Goal: Task Accomplishment & Management: Use online tool/utility

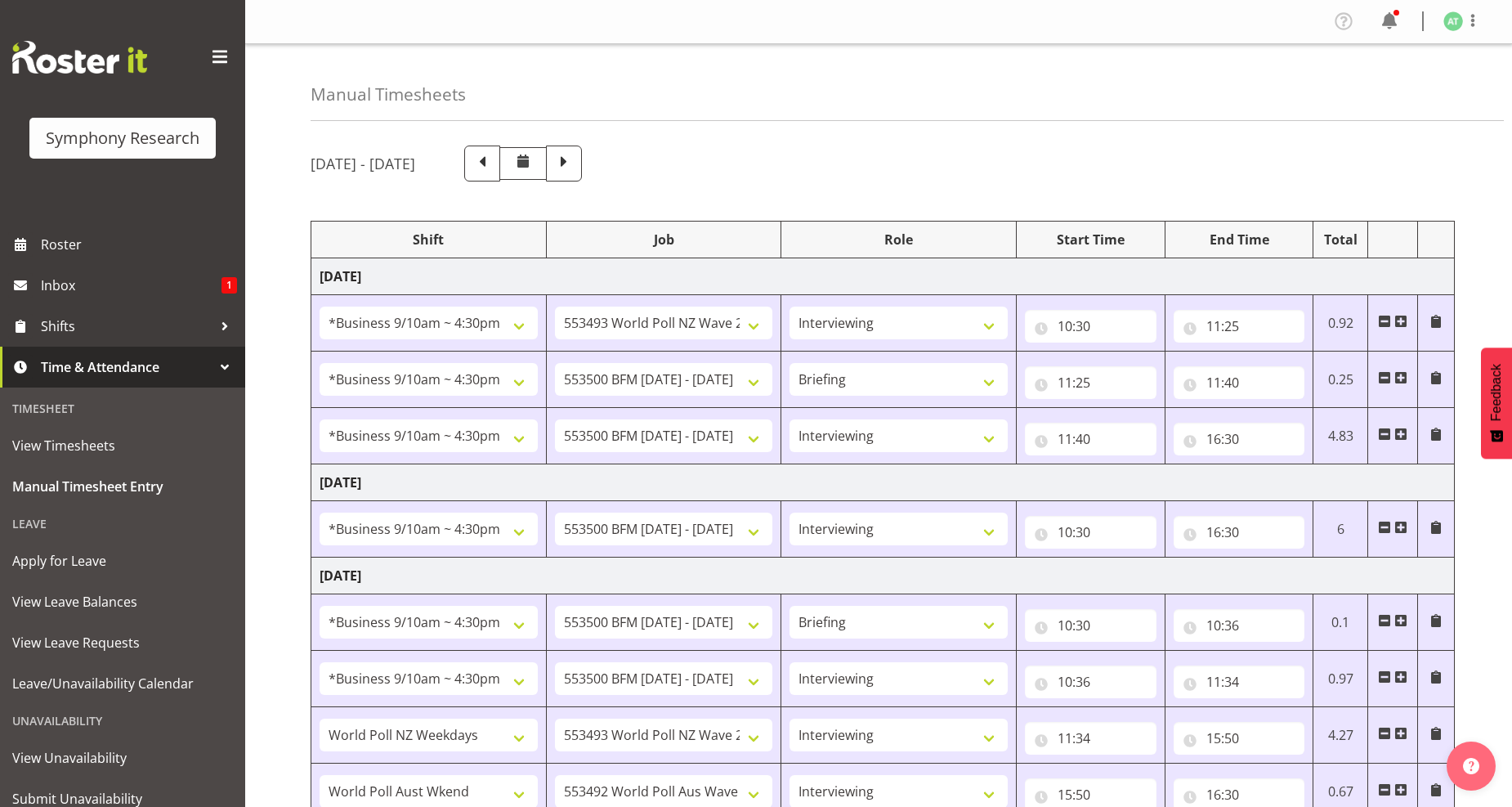
select select "26078"
select select "10527"
select select "47"
select select "26078"
select select "10242"
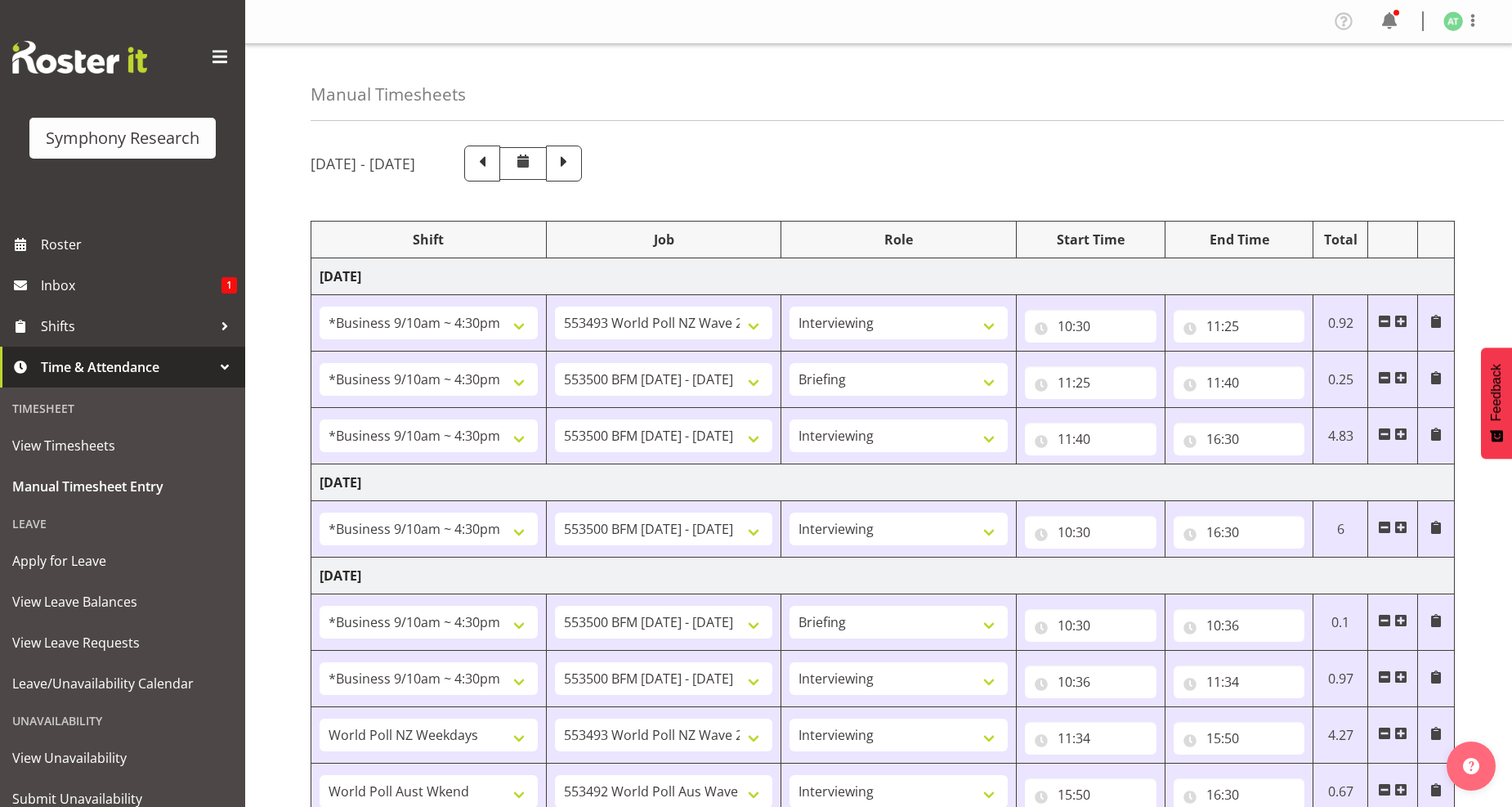
select select "26078"
select select "10242"
select select "47"
select select "26078"
select select "10242"
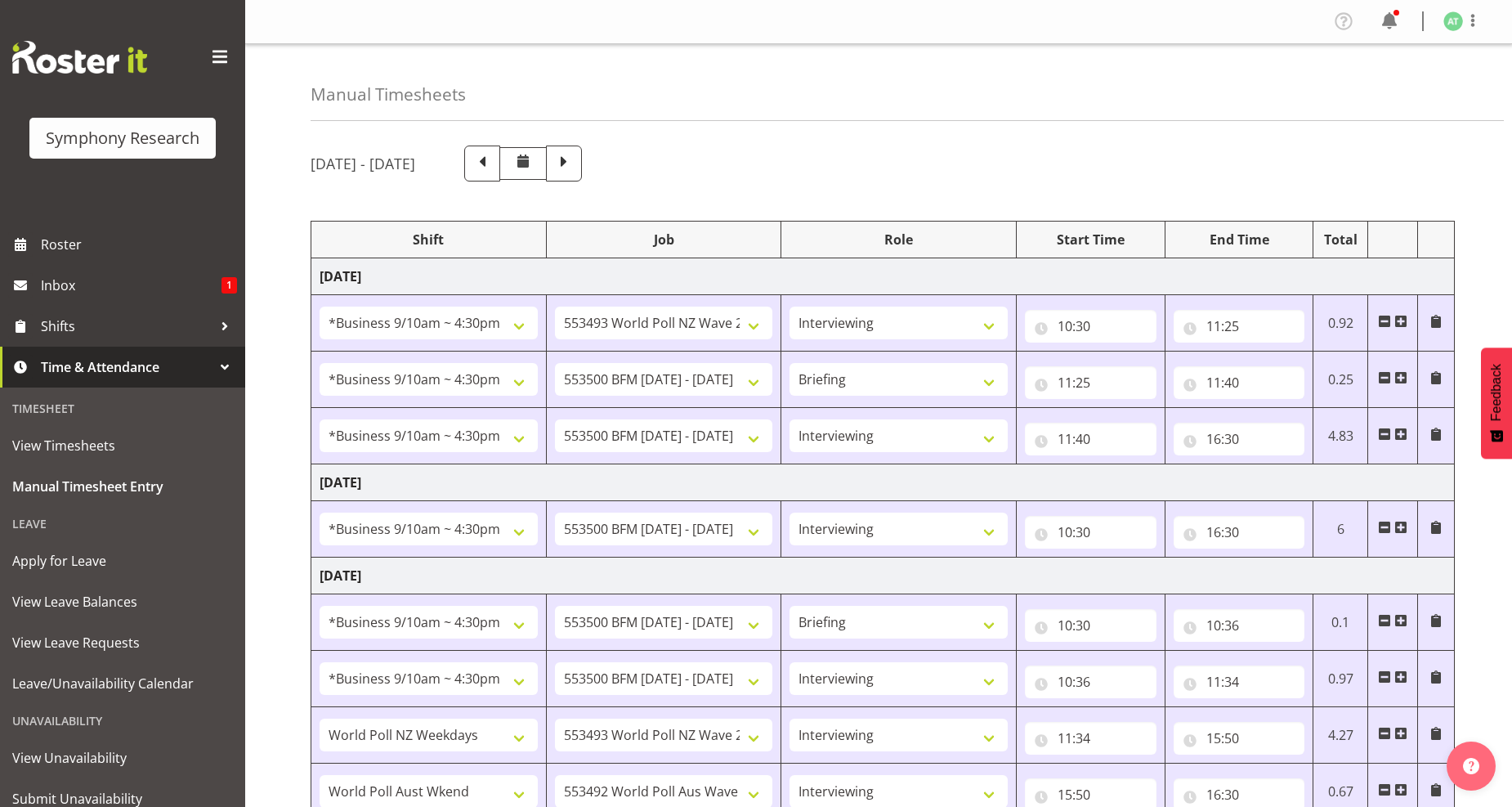
select select "47"
select select "26078"
select select "10242"
select select "26078"
select select "10242"
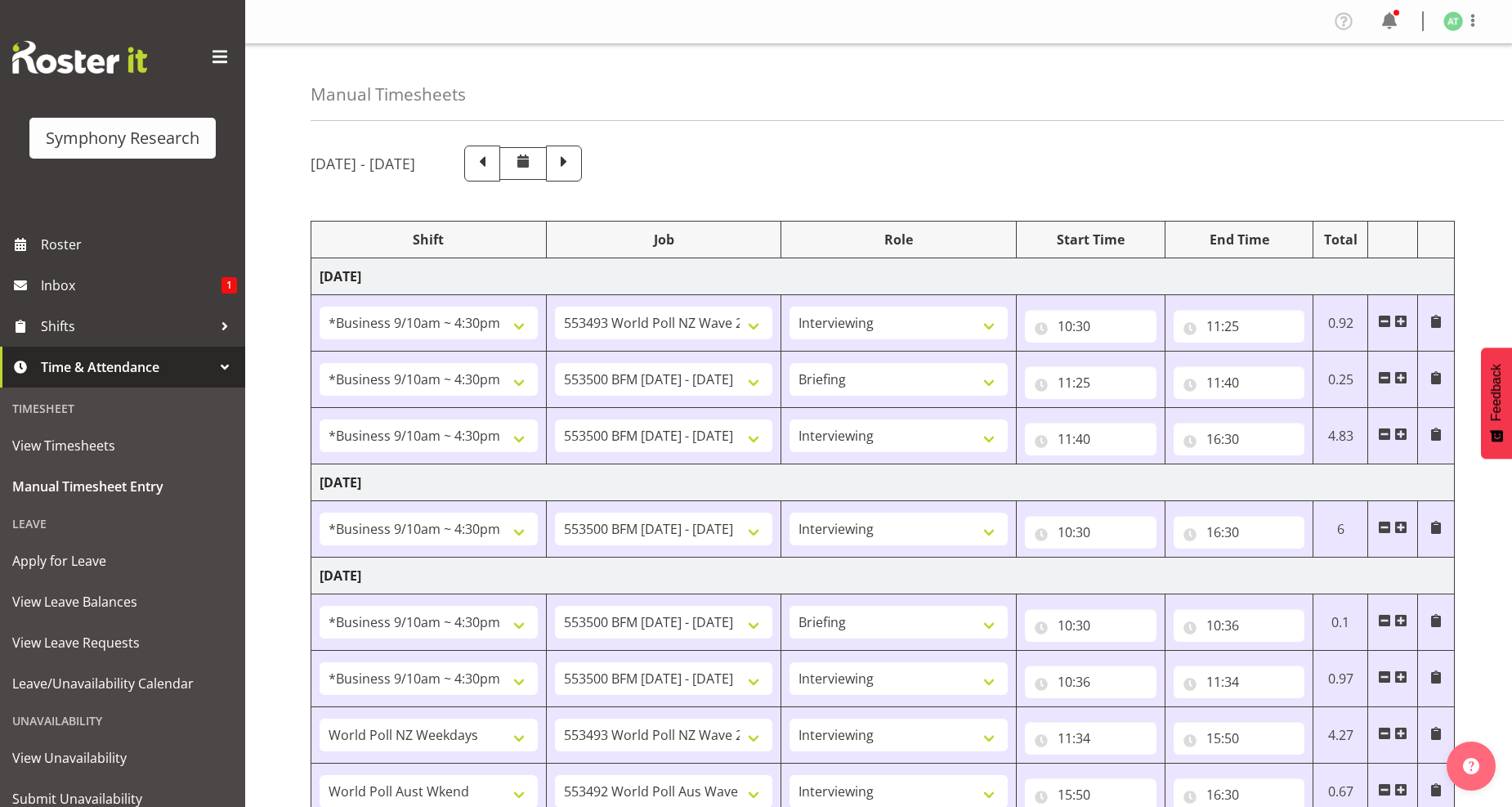
select select "47"
select select "41604"
select select "10527"
select select "47"
select select "11547"
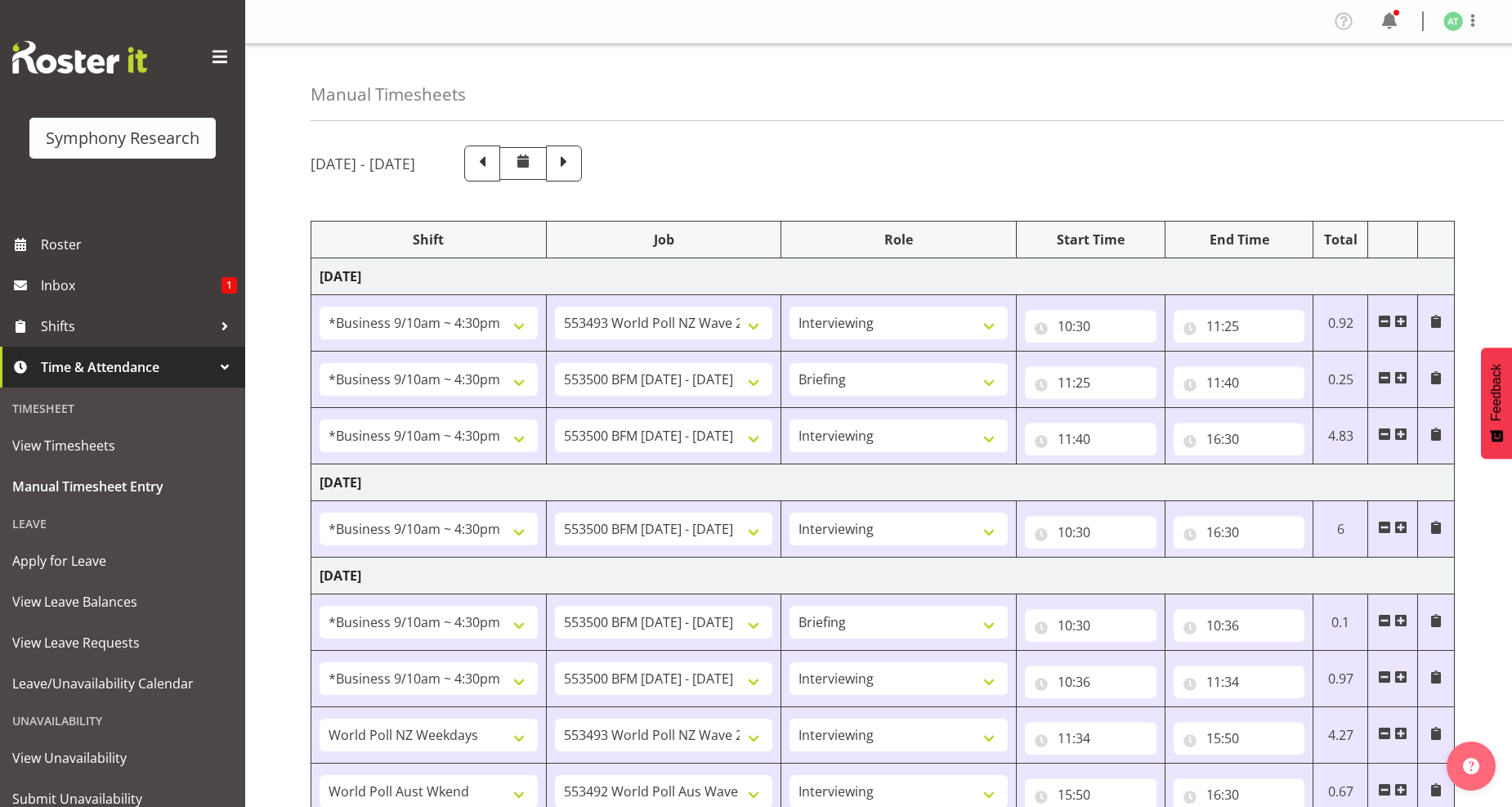
select select "10499"
select select "47"
select select "26078"
select select "10242"
select select "26078"
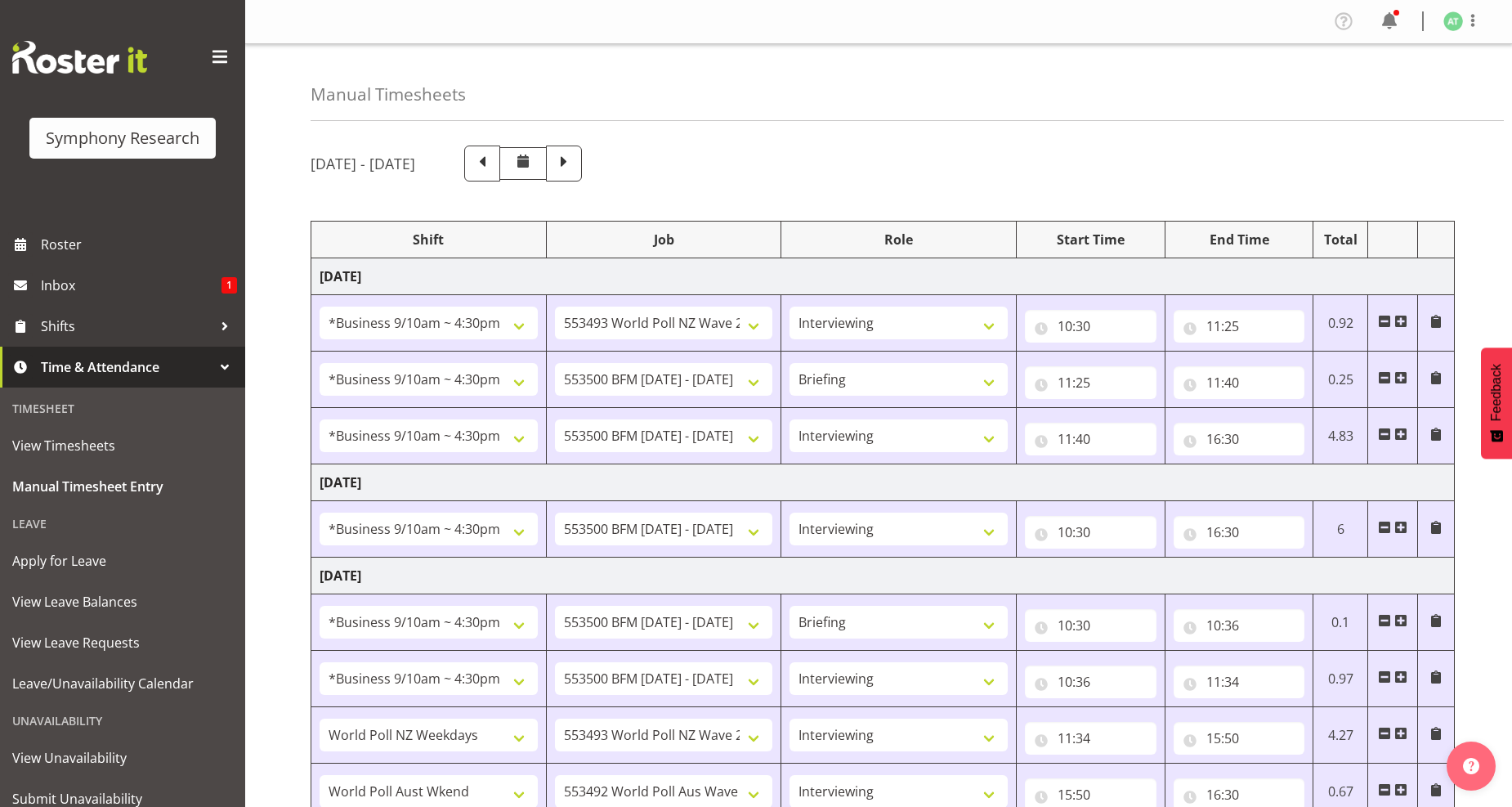
select select "10242"
select select "47"
select select "26078"
select select "760"
select select "26078"
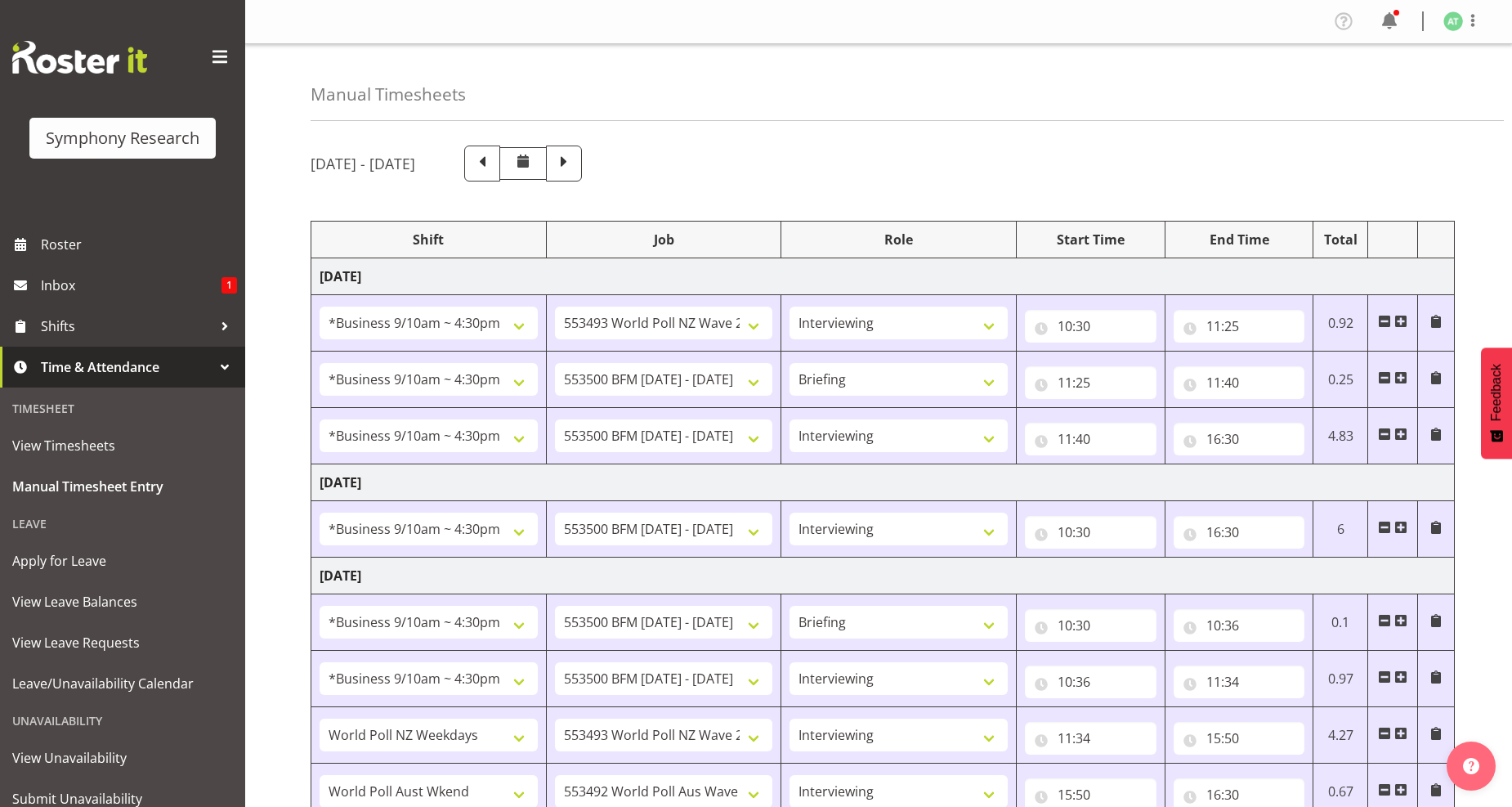
select select "10527"
select select "47"
select select "26078"
select select "10242"
select select "47"
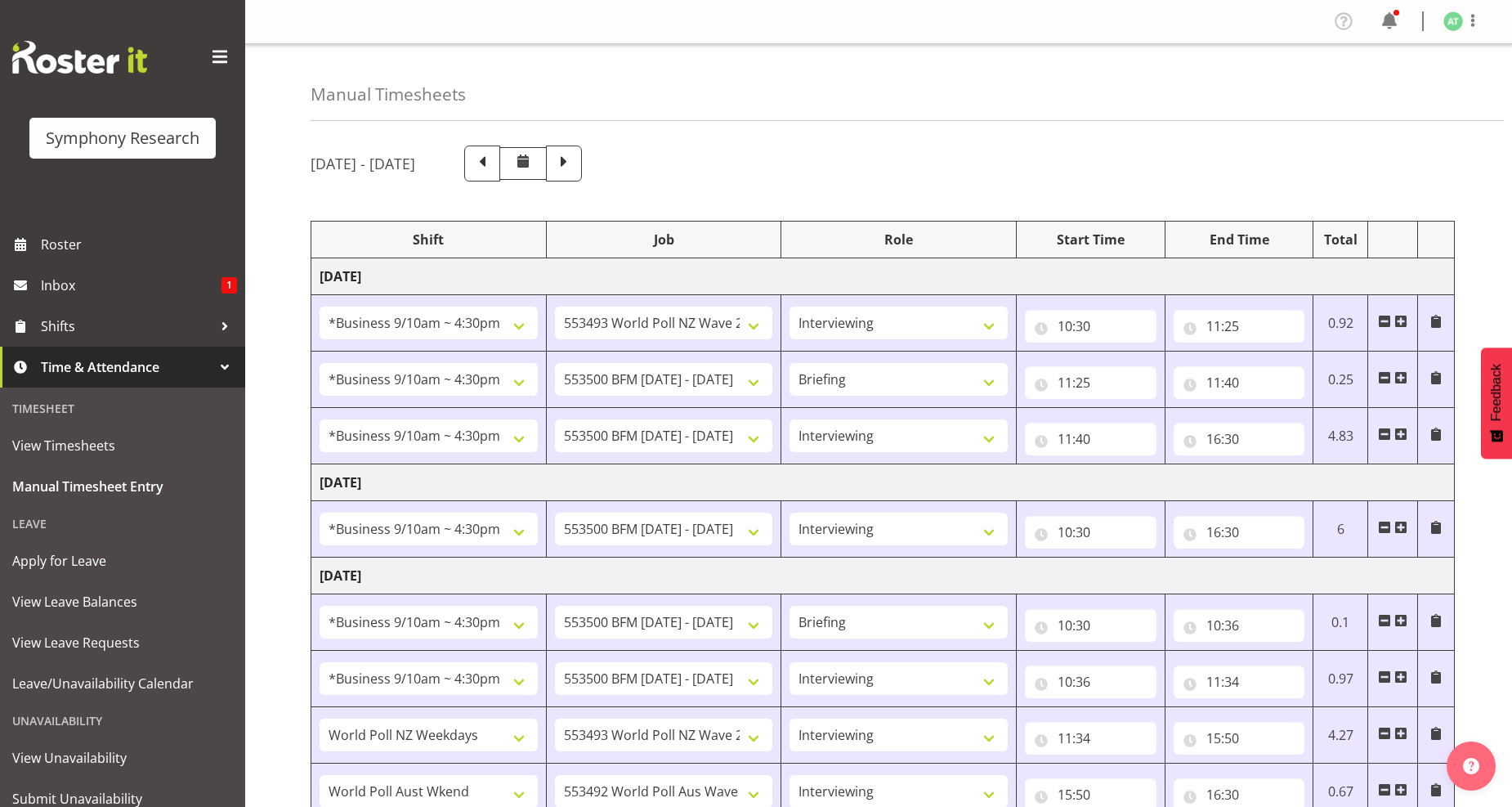
select select "41319"
select select "10527"
select select "41319"
select select "10527"
select select "47"
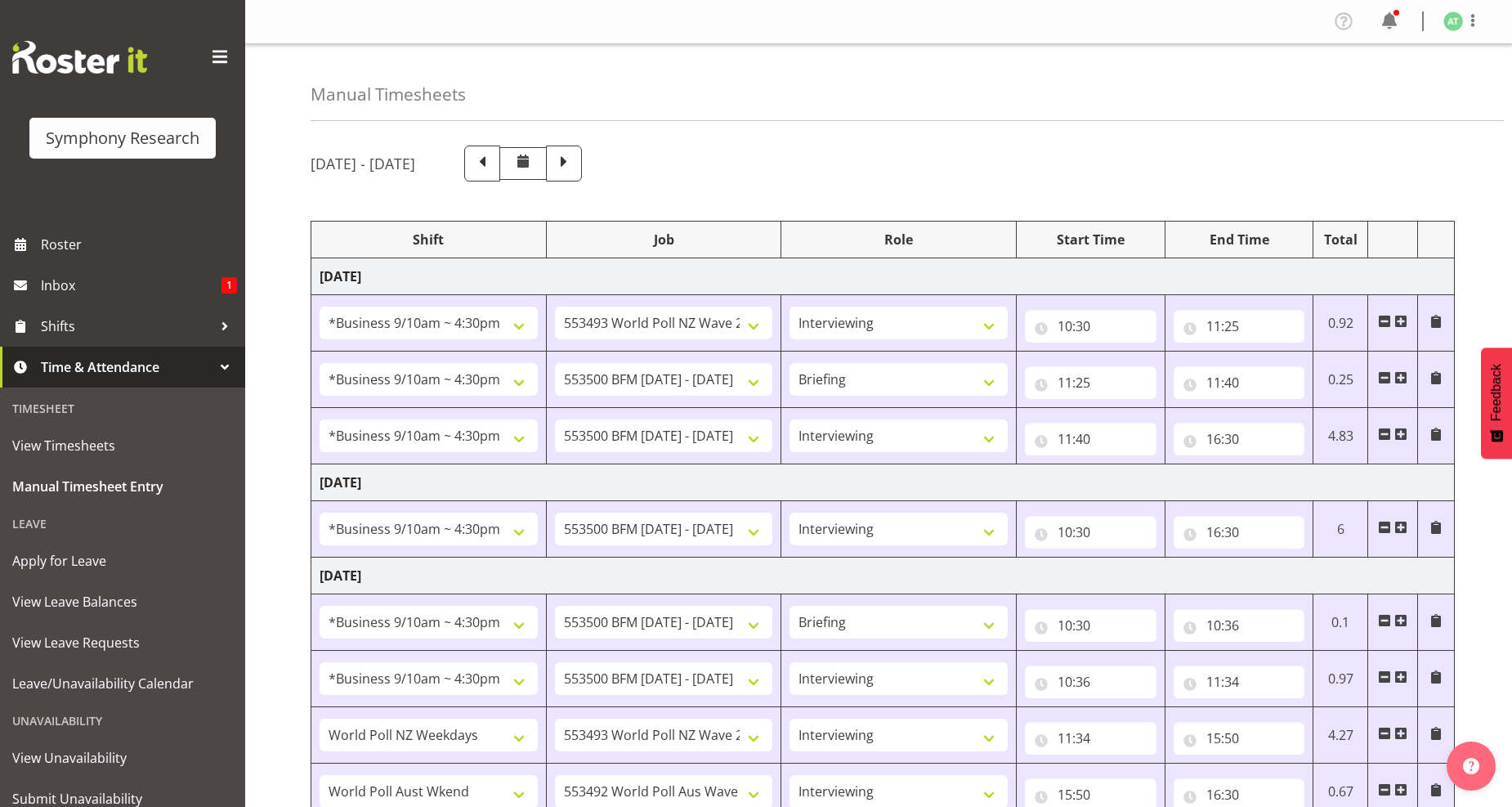
select select "11547"
select select "10499"
select select "47"
click at [574, 165] on span at bounding box center [564, 162] width 21 height 21
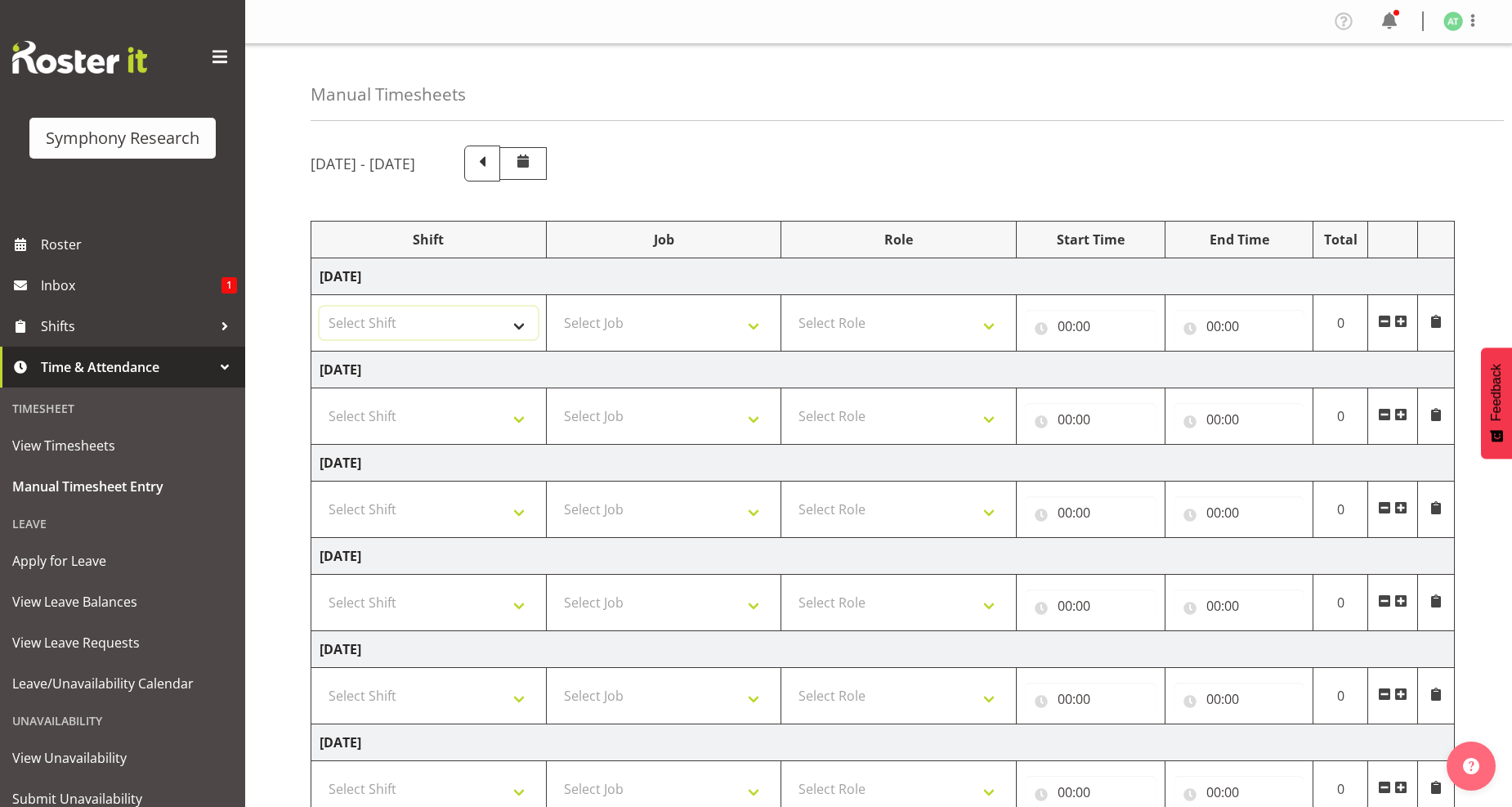
click at [525, 332] on select "Select Shift !!Weekend Residential (Roster IT Shift Label) *Business 9/10am ~ 4…" at bounding box center [429, 323] width 219 height 33
select select "26078"
click at [320, 307] on select "Select Shift !!Weekend Residential (Roster IT Shift Label) *Business 9/10am ~ 4…" at bounding box center [429, 323] width 219 height 33
click at [750, 328] on select "Select Job 550060 IF Admin 553492 World Poll Aus Wave 2 Main 2025 553493 World …" at bounding box center [664, 323] width 219 height 33
select select "10499"
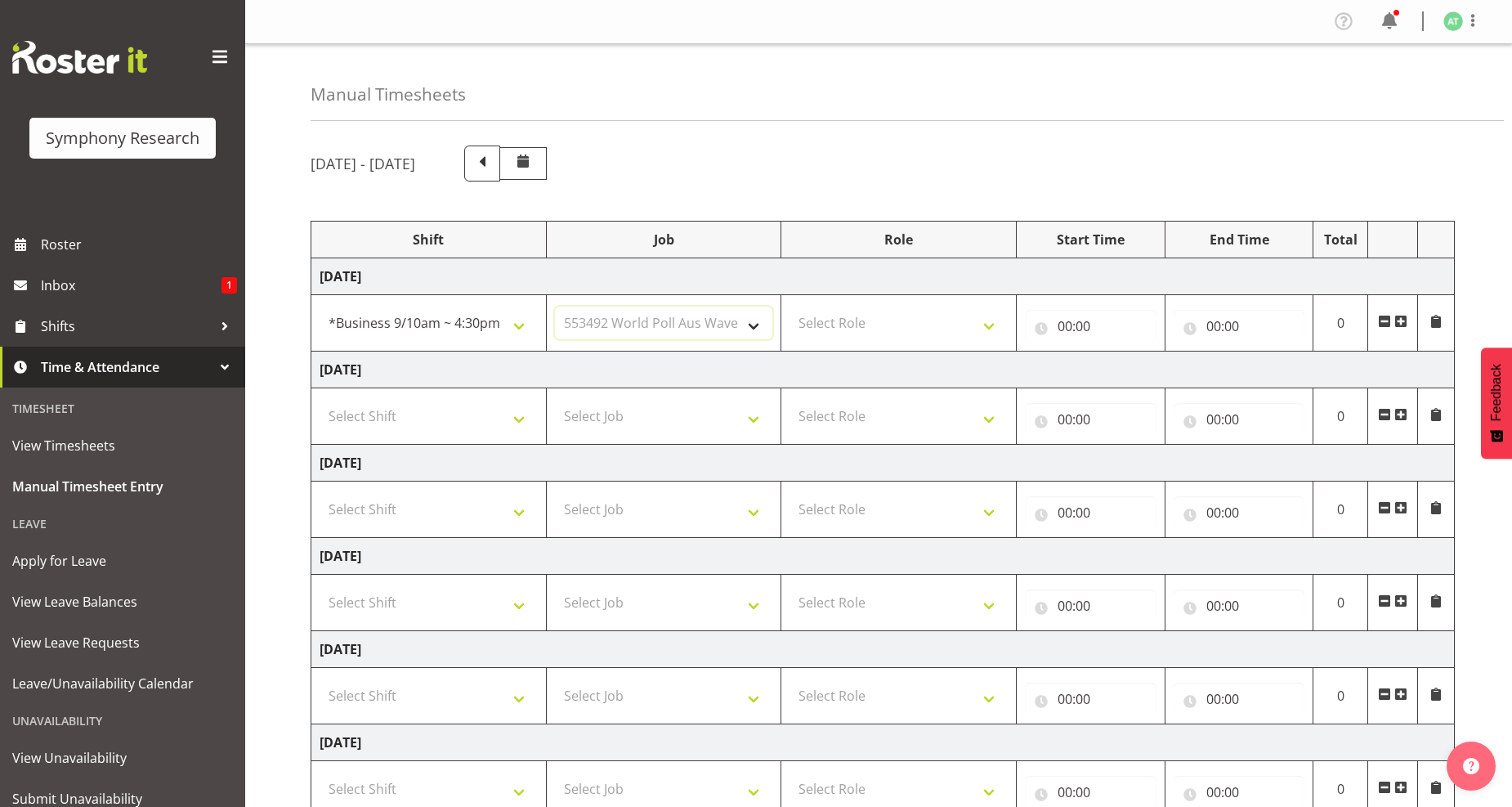
click at [555, 307] on select "Select Job 550060 IF Admin 553492 World Poll Aus Wave 2 Main 2025 553493 World …" at bounding box center [664, 323] width 219 height 33
click at [990, 325] on select "Select Role Briefing Interviewing" at bounding box center [898, 323] width 219 height 33
select select "47"
click at [789, 307] on select "Select Role Briefing Interviewing" at bounding box center [898, 323] width 219 height 33
click at [1067, 329] on input "00:00" at bounding box center [1090, 325] width 132 height 33
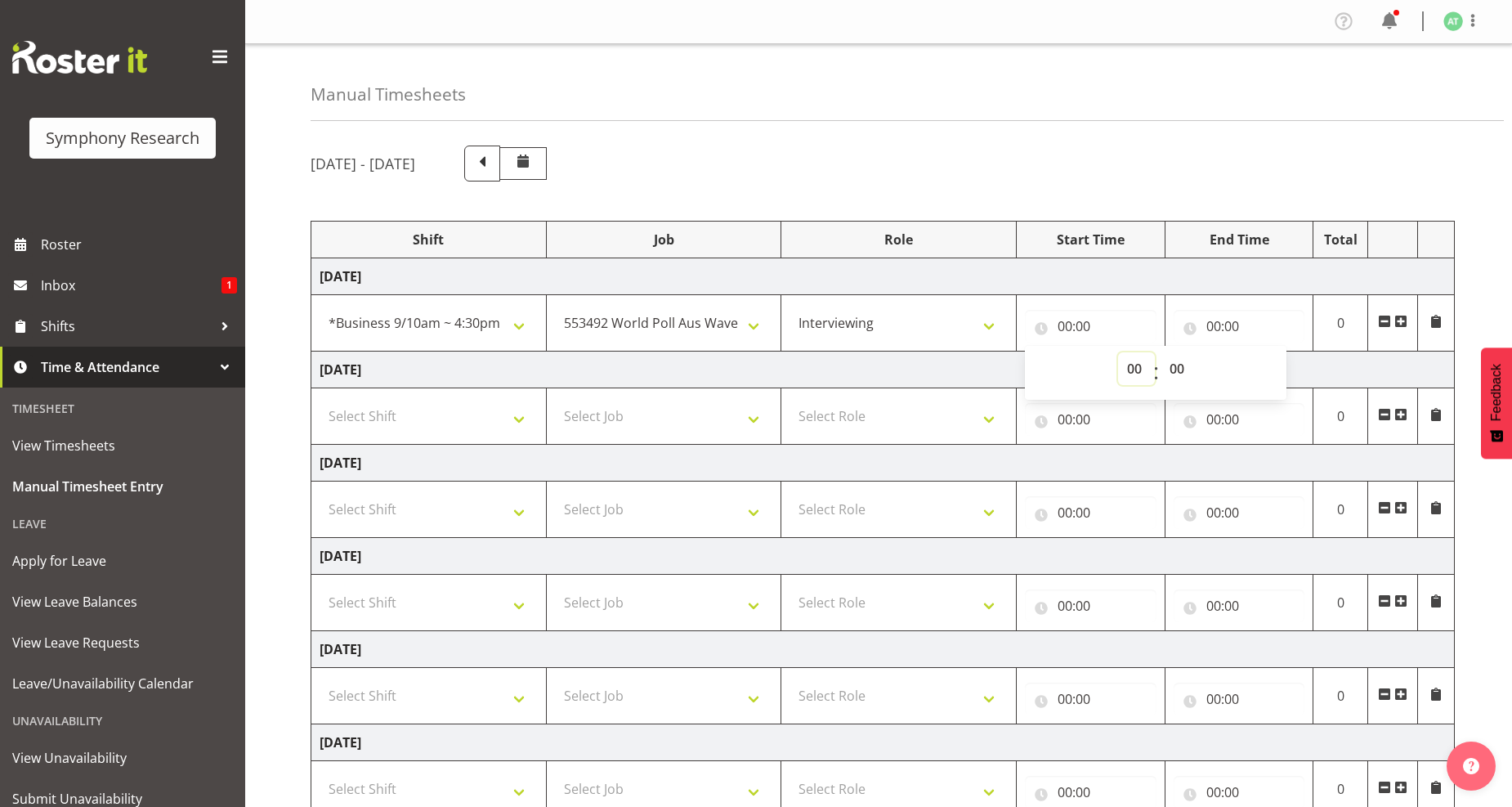
click at [1134, 372] on select "00 01 02 03 04 05 06 07 08 09 10 11 12 13 14 15 16 17 18 19 20 21 22 23" at bounding box center [1136, 368] width 37 height 33
select select "10"
click at [1118, 352] on select "00 01 02 03 04 05 06 07 08 09 10 11 12 13 14 15 16 17 18 19 20 21 22 23" at bounding box center [1136, 368] width 37 height 33
type input "10:00"
click at [1182, 374] on select "00 01 02 03 04 05 06 07 08 09 10 11 12 13 14 15 16 17 18 19 20 21 22 23 24 25 2…" at bounding box center [1179, 368] width 37 height 33
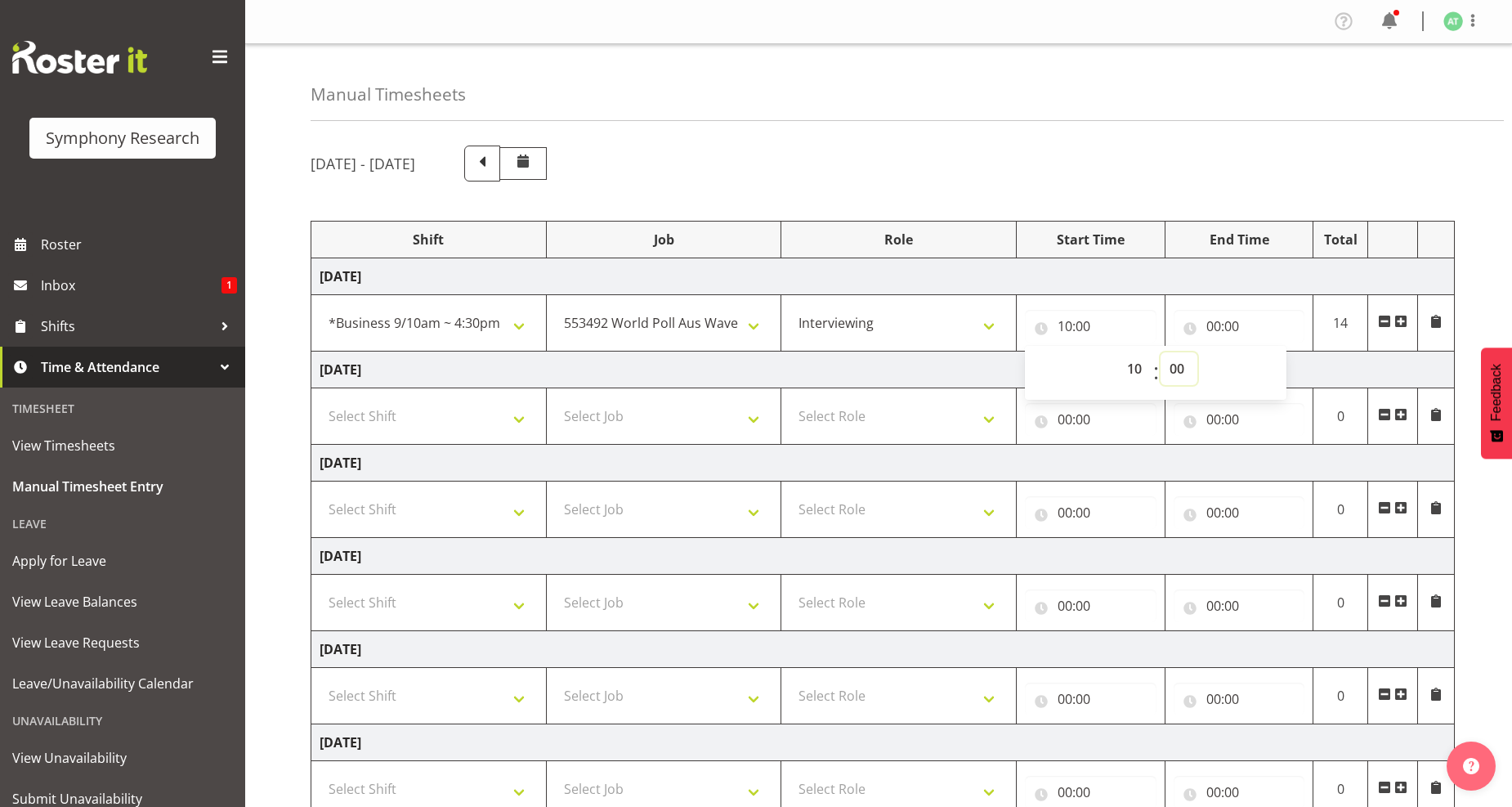
select select "30"
click at [1161, 352] on select "00 01 02 03 04 05 06 07 08 09 10 11 12 13 14 15 16 17 18 19 20 21 22 23 24 25 2…" at bounding box center [1179, 368] width 37 height 33
type input "10:30"
click at [1210, 325] on input "00:00" at bounding box center [1239, 325] width 132 height 33
click at [1281, 369] on select "00 01 02 03 04 05 06 07 08 09 10 11 12 13 14 15 16 17 18 19 20 21 22 23" at bounding box center [1285, 368] width 37 height 33
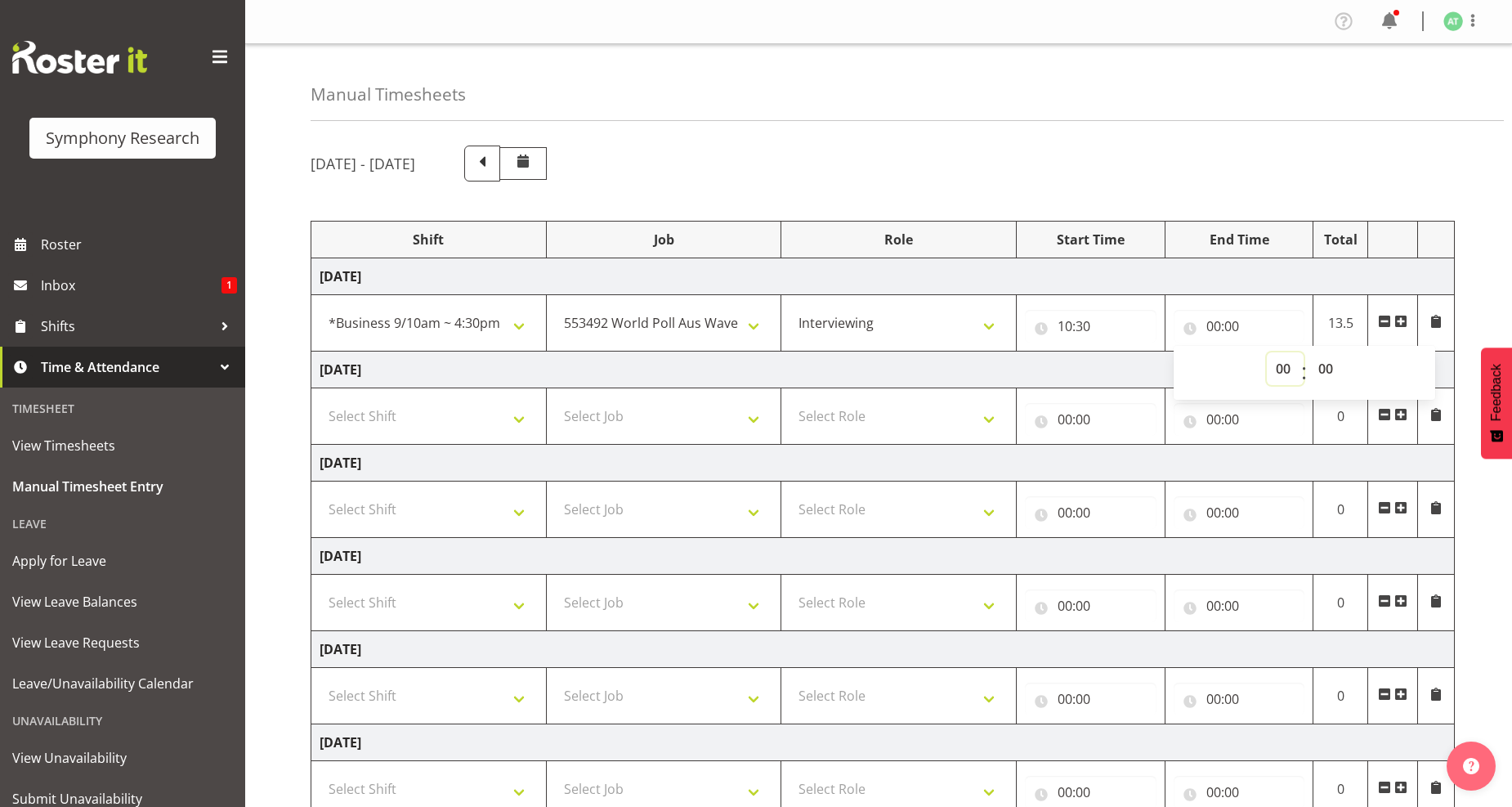
select select "10"
click at [1267, 352] on select "00 01 02 03 04 05 06 07 08 09 10 11 12 13 14 15 16 17 18 19 20 21 22 23" at bounding box center [1285, 368] width 37 height 33
type input "10:00"
click at [1323, 371] on select "00 01 02 03 04 05 06 07 08 09 10 11 12 13 14 15 16 17 18 19 20 21 22 23 24 25 2…" at bounding box center [1327, 368] width 37 height 33
select select "36"
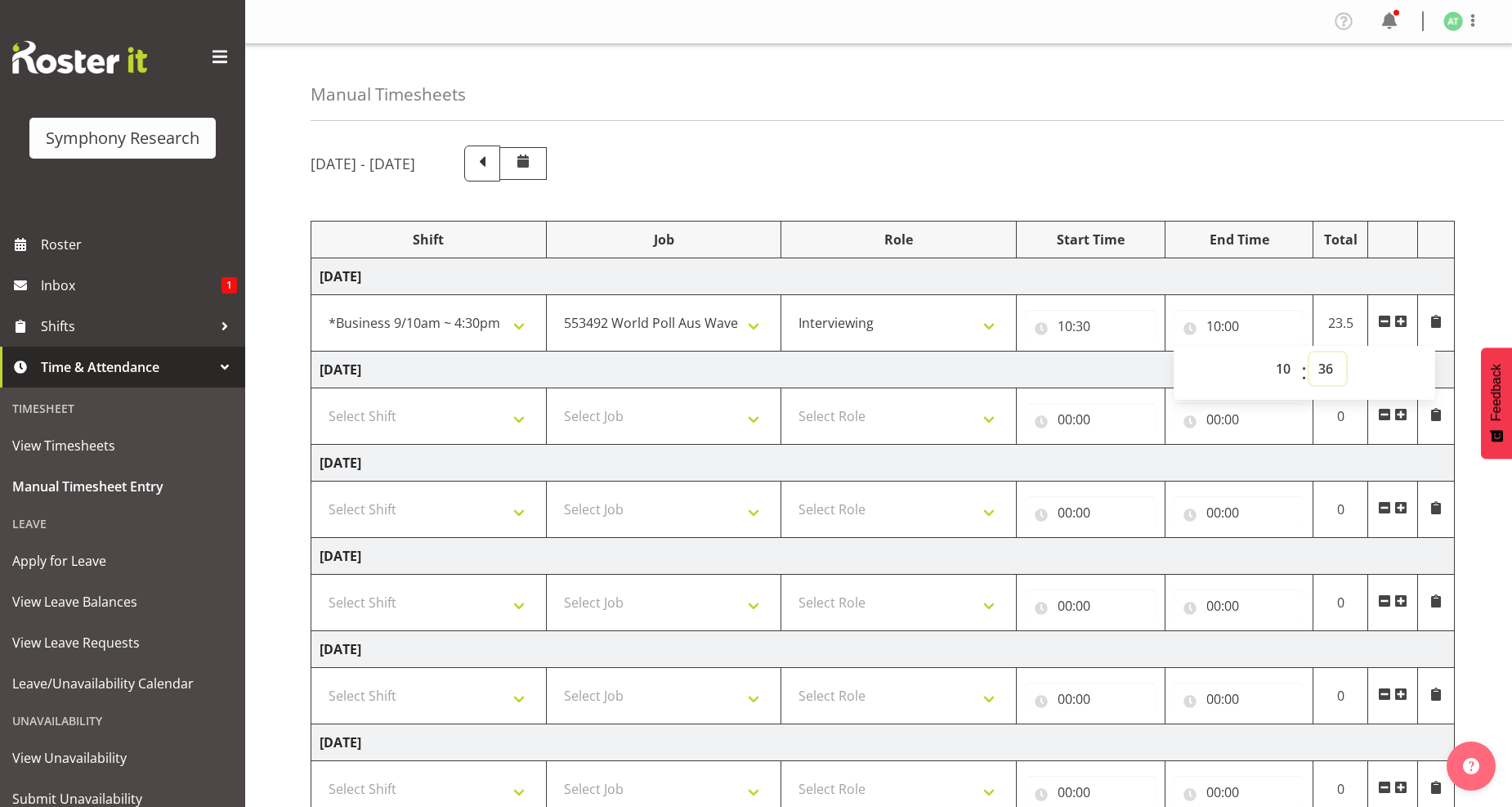
click at [1310, 352] on select "00 01 02 03 04 05 06 07 08 09 10 11 12 13 14 15 16 17 18 19 20 21 22 23 24 25 2…" at bounding box center [1327, 368] width 37 height 33
type input "10:36"
click at [755, 331] on select "550060 IF Admin 553492 World Poll Aus Wave 2 Main 2025 553493 World Poll NZ Wav…" at bounding box center [664, 323] width 219 height 33
click at [984, 327] on select "Briefing Interviewing" at bounding box center [898, 323] width 219 height 33
select select "297"
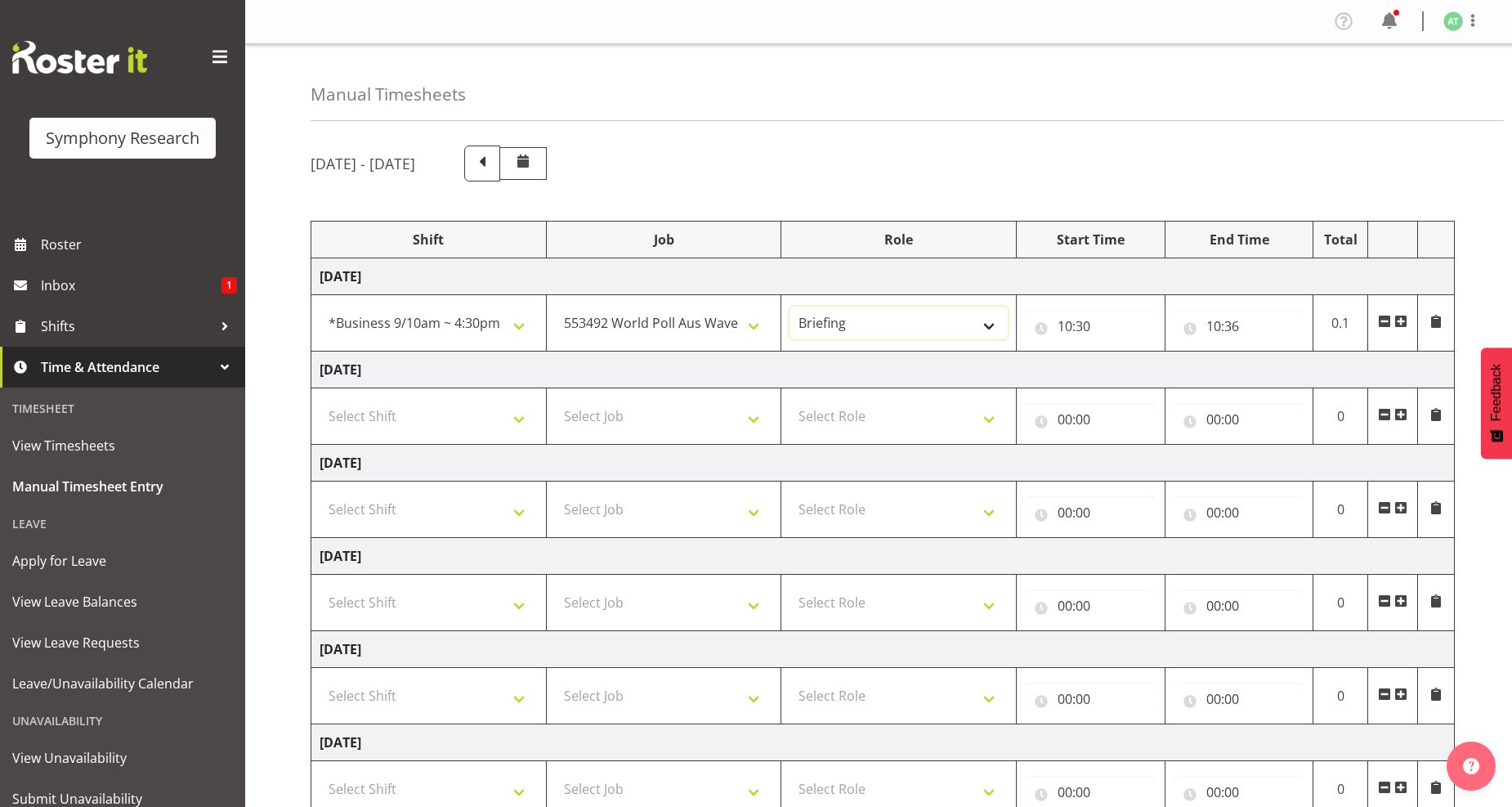
click at [789, 307] on select "Briefing Interviewing" at bounding box center [898, 323] width 219 height 33
drag, startPoint x: 749, startPoint y: 327, endPoint x: 740, endPoint y: 331, distance: 9.8
click at [748, 328] on select "550060 IF Admin 553492 World Poll Aus Wave 2 Main 2025 553493 World Poll NZ Wav…" at bounding box center [664, 323] width 219 height 33
select select "10242"
click at [555, 307] on select "550060 IF Admin 553492 World Poll Aus Wave 2 Main 2025 553493 World Poll NZ Wav…" at bounding box center [664, 323] width 219 height 33
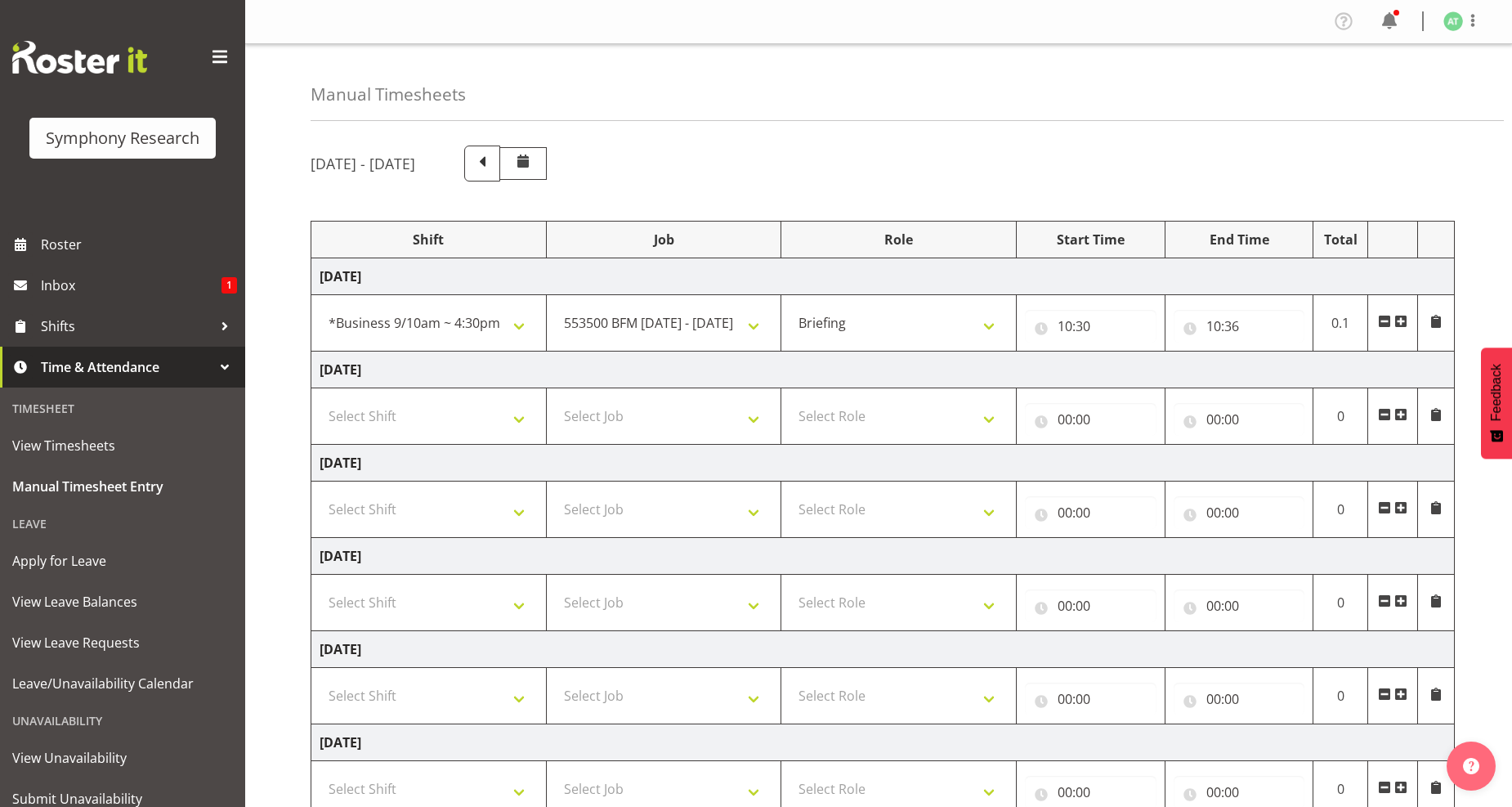
click at [1401, 322] on span at bounding box center [1401, 322] width 13 height 13
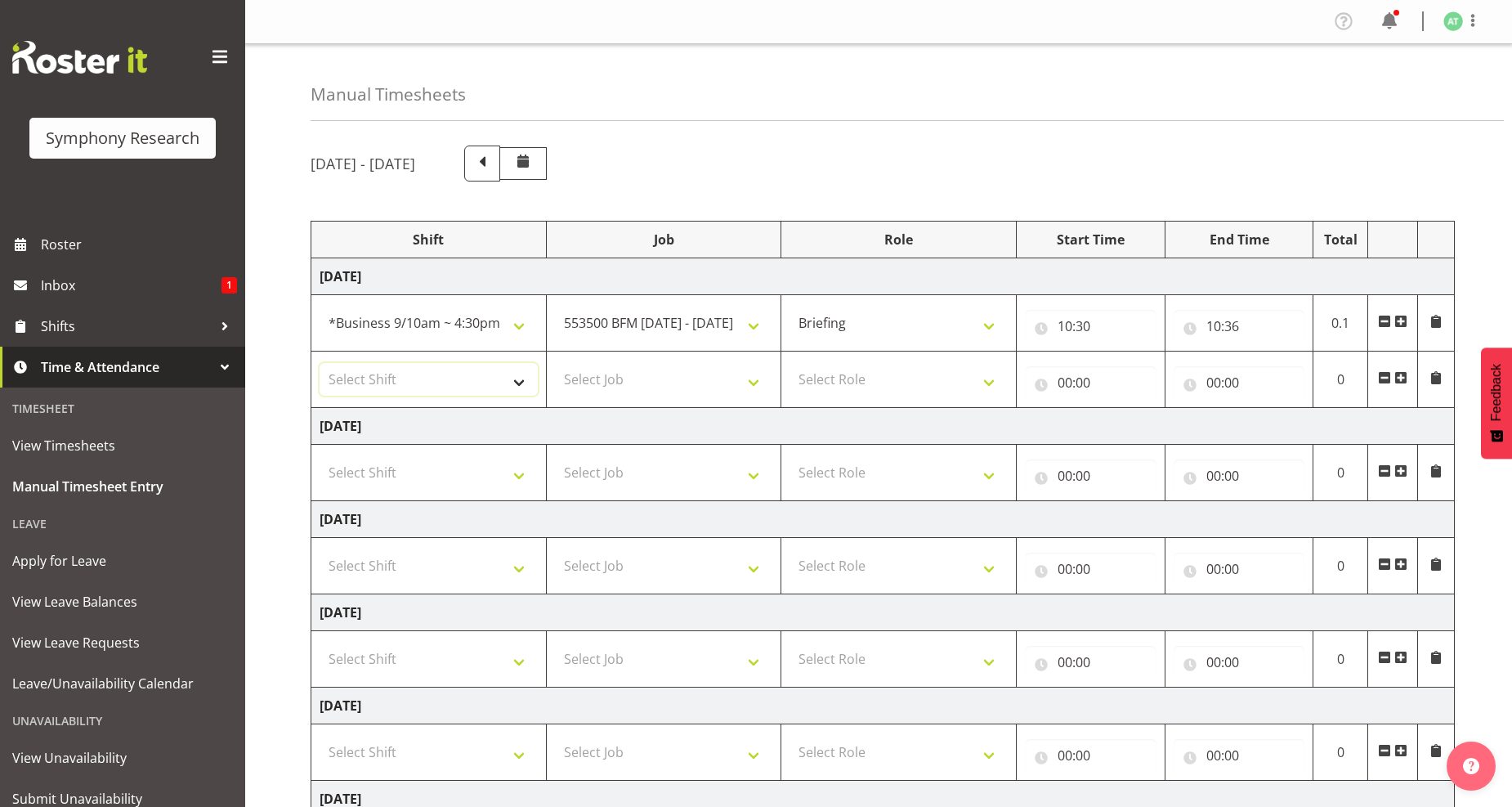
click at [519, 381] on select "Select Shift !!Weekend Residential (Roster IT Shift Label) *Business 9/10am ~ 4…" at bounding box center [429, 379] width 219 height 33
select select "26078"
click at [320, 363] on select "Select Shift !!Weekend Residential (Roster IT Shift Label) *Business 9/10am ~ 4…" at bounding box center [429, 379] width 219 height 33
click at [745, 386] on select "Select Job 550060 IF Admin 553492 World Poll Aus Wave 2 Main 2025 553493 World …" at bounding box center [664, 379] width 219 height 33
select select "10499"
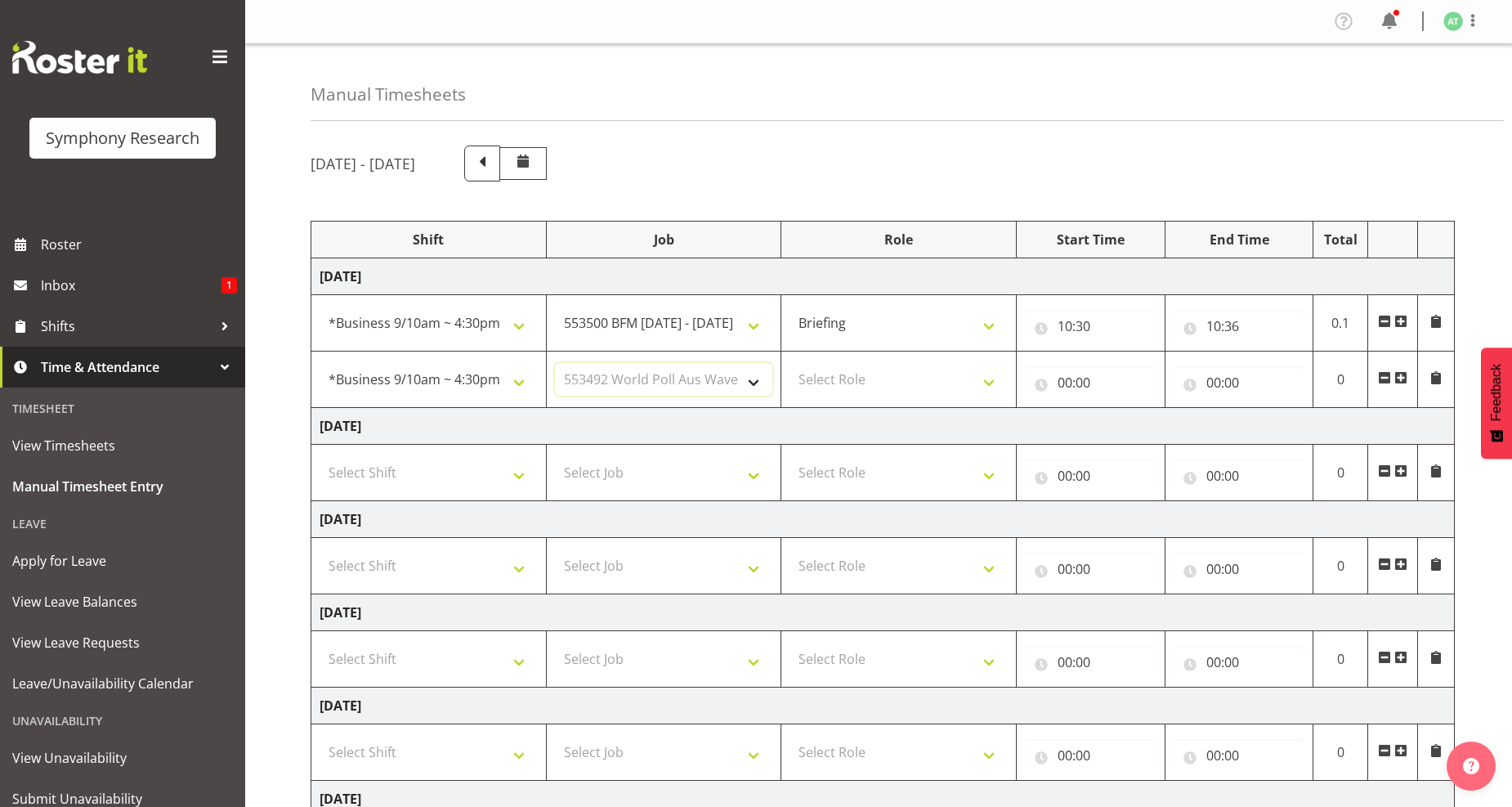
click at [555, 363] on select "Select Job 550060 IF Admin 553492 World Poll Aus Wave 2 Main 2025 553493 World …" at bounding box center [664, 379] width 219 height 33
click at [992, 376] on select "Select Role Briefing Interviewing" at bounding box center [898, 379] width 219 height 33
select select "47"
click at [789, 363] on select "Select Role Briefing Interviewing" at bounding box center [898, 379] width 219 height 33
click at [1072, 388] on input "00:00" at bounding box center [1090, 382] width 132 height 33
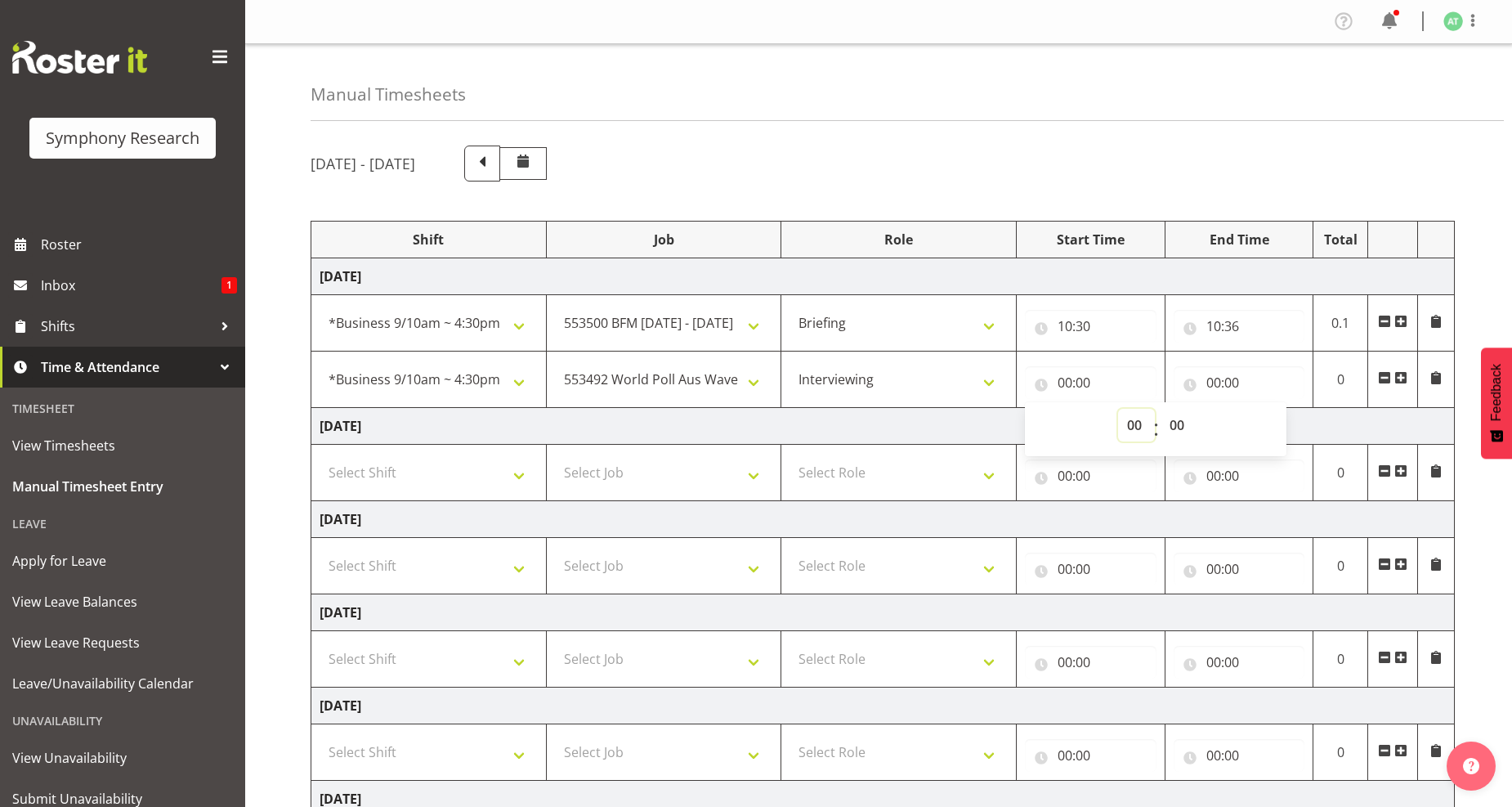
drag, startPoint x: 1136, startPoint y: 426, endPoint x: 1124, endPoint y: 418, distance: 14.4
click at [1136, 426] on select "00 01 02 03 04 05 06 07 08 09 10 11 12 13 14 15 16 17 18 19 20 21 22 23" at bounding box center [1136, 425] width 37 height 33
select select "10"
click at [1118, 409] on select "00 01 02 03 04 05 06 07 08 09 10 11 12 13 14 15 16 17 18 19 20 21 22 23" at bounding box center [1136, 425] width 37 height 33
type input "10:00"
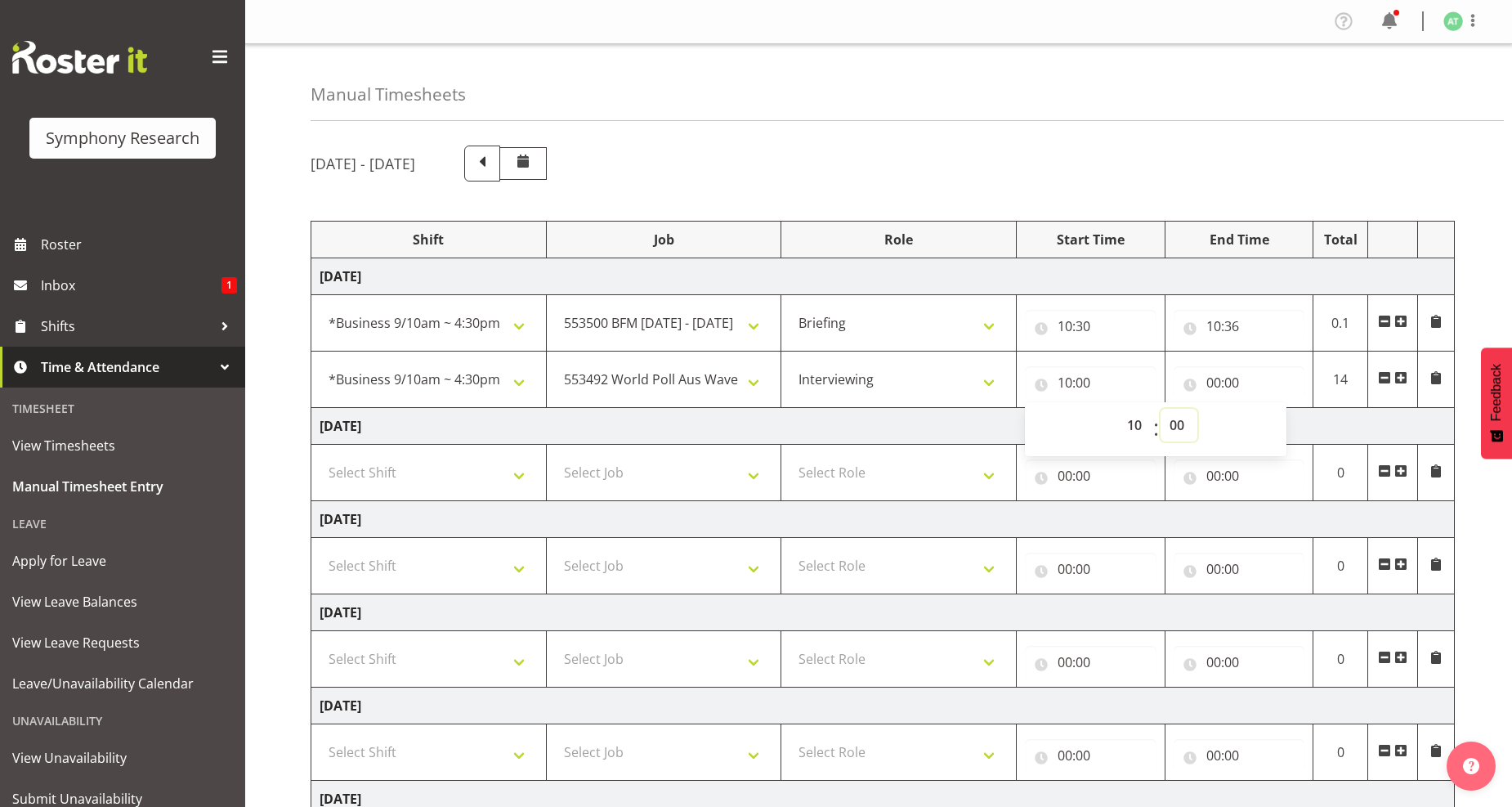
drag, startPoint x: 1174, startPoint y: 430, endPoint x: 1183, endPoint y: 410, distance: 21.9
click at [1174, 430] on select "00 01 02 03 04 05 06 07 08 09 10 11 12 13 14 15 16 17 18 19 20 21 22 23 24 25 2…" at bounding box center [1179, 425] width 37 height 33
select select "36"
click at [1161, 409] on select "00 01 02 03 04 05 06 07 08 09 10 11 12 13 14 15 16 17 18 19 20 21 22 23 24 25 2…" at bounding box center [1179, 425] width 37 height 33
type input "10:36"
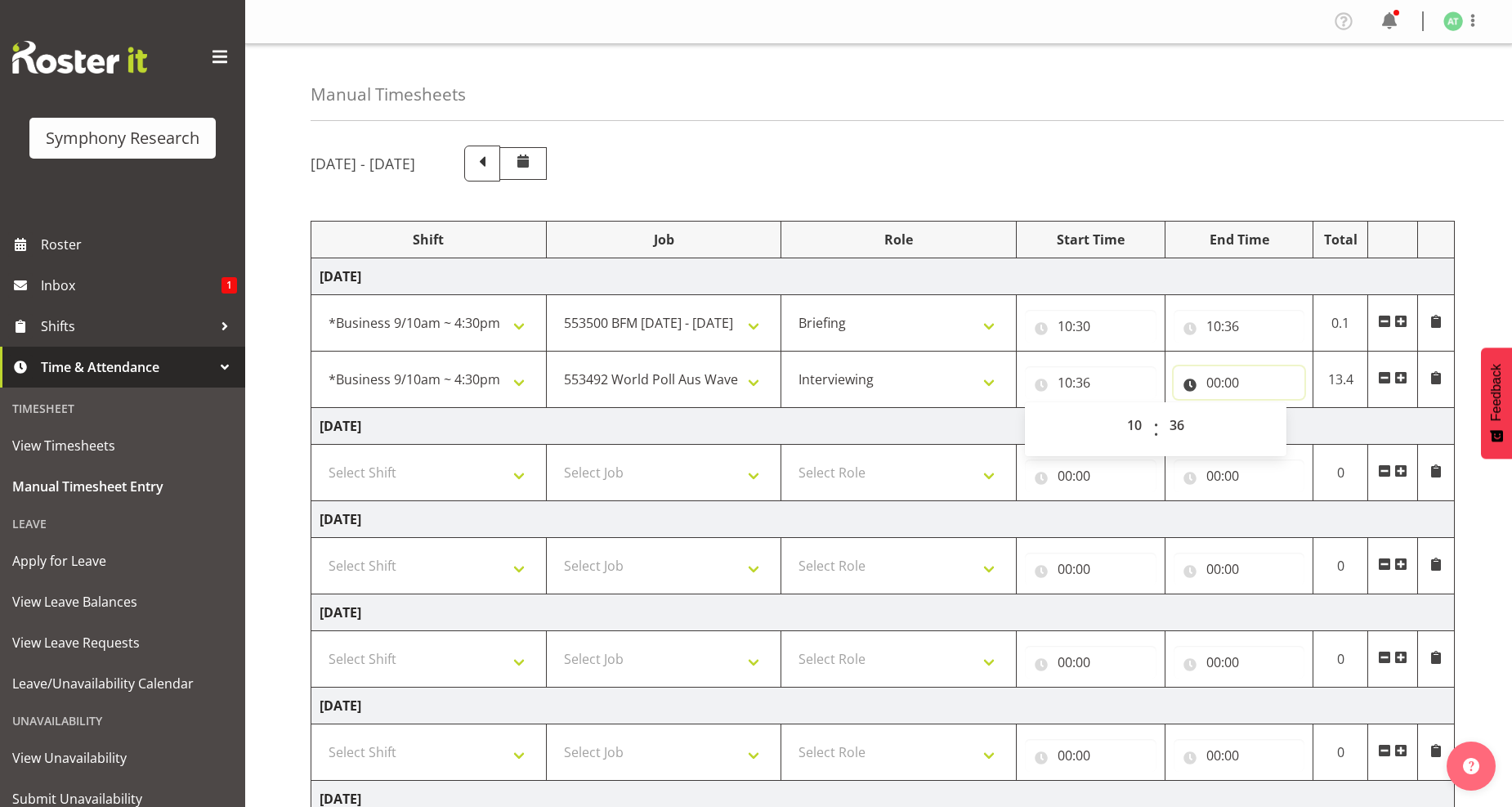
click at [1227, 384] on input "00:00" at bounding box center [1239, 382] width 132 height 33
click at [1281, 429] on select "00 01 02 03 04 05 06 07 08 09 10 11 12 13 14 15 16 17 18 19 20 21 22 23" at bounding box center [1285, 425] width 37 height 33
select select "10"
click at [1267, 409] on select "00 01 02 03 04 05 06 07 08 09 10 11 12 13 14 15 16 17 18 19 20 21 22 23" at bounding box center [1285, 425] width 37 height 33
type input "10:00"
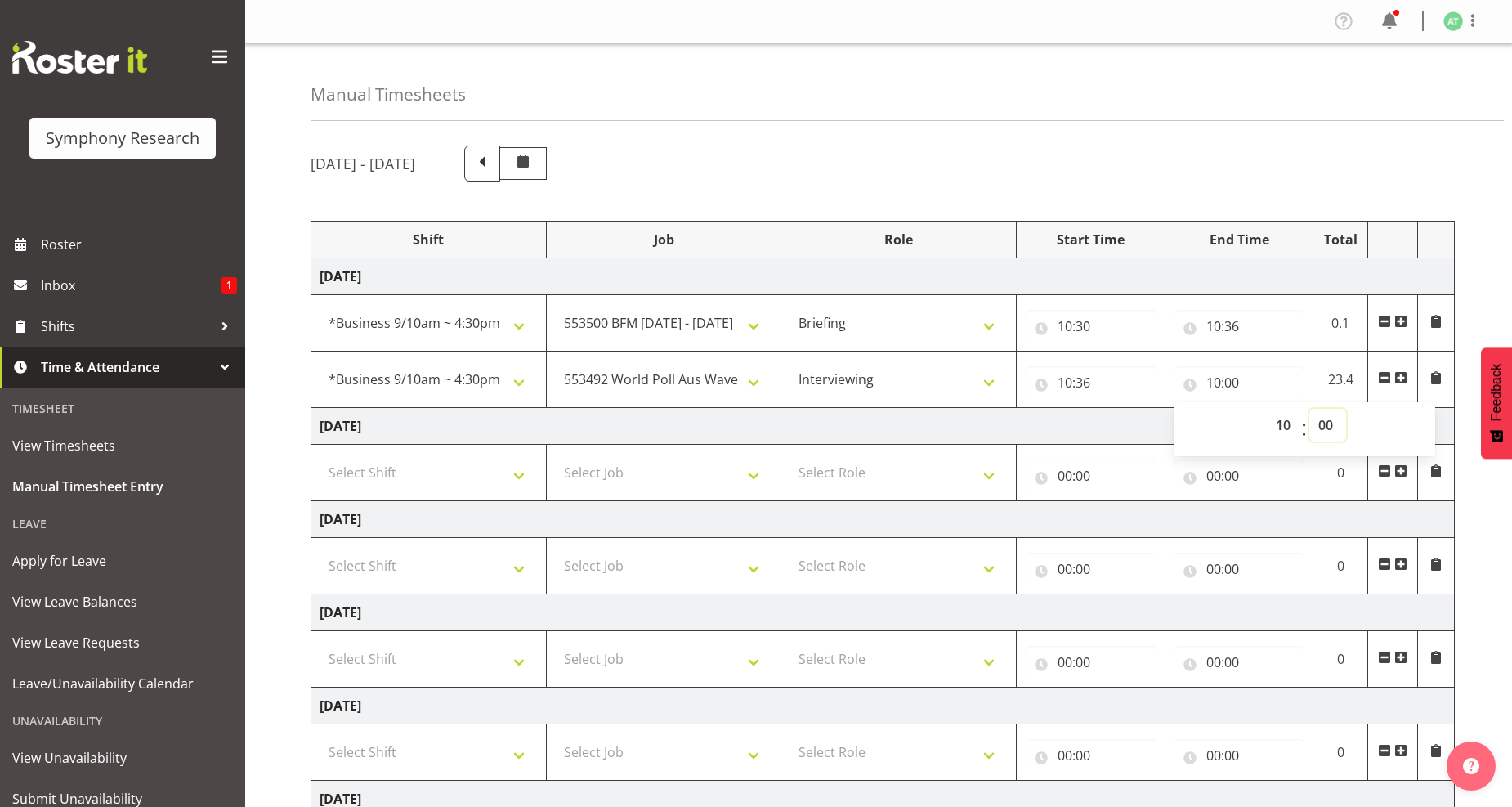
drag, startPoint x: 1323, startPoint y: 433, endPoint x: 1294, endPoint y: 418, distance: 32.6
click at [1323, 430] on select "00 01 02 03 04 05 06 07 08 09 10 11 12 13 14 15 16 17 18 19 20 21 22 23 24 25 2…" at bounding box center [1327, 425] width 37 height 33
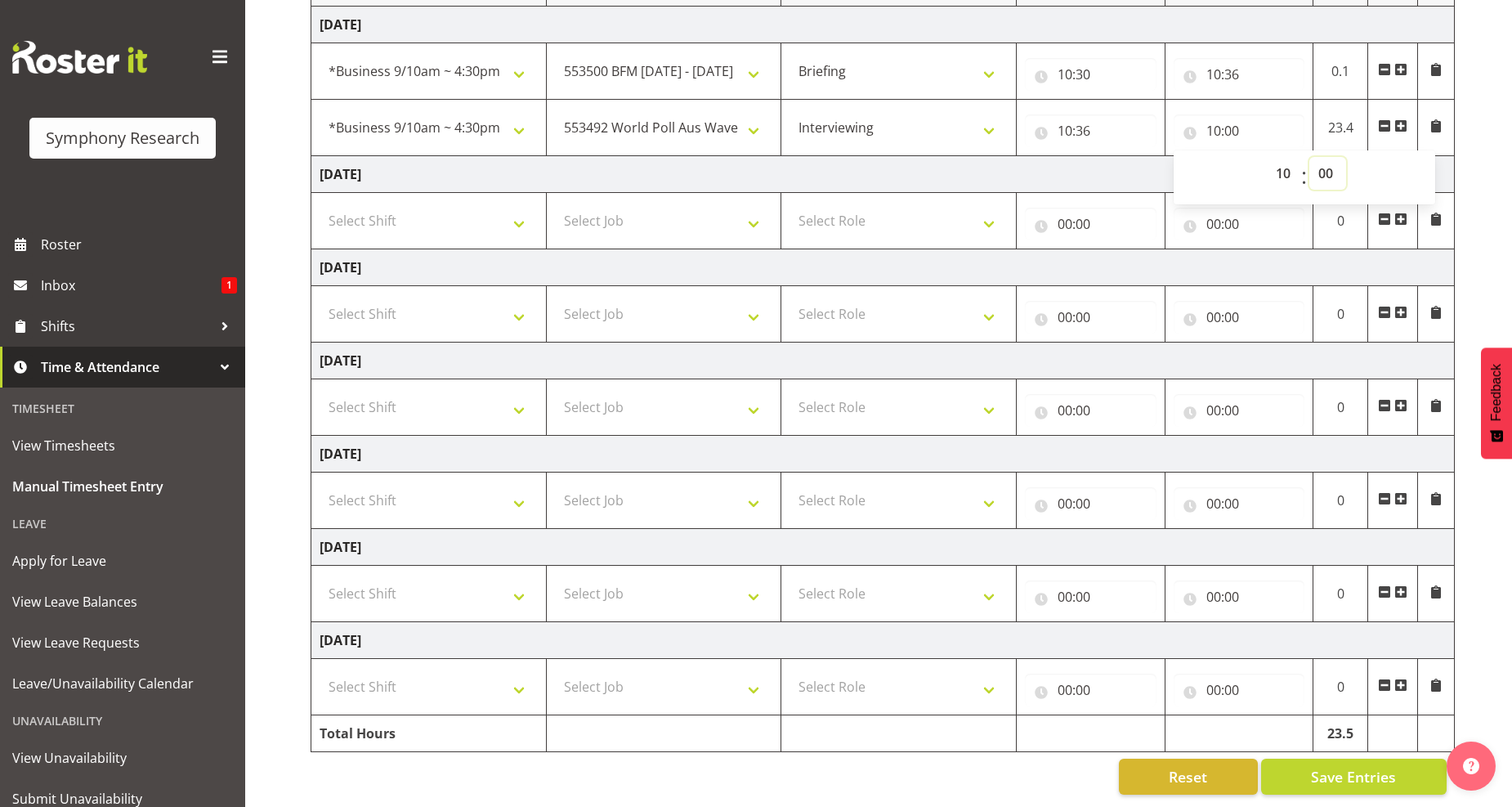
scroll to position [267, 0]
click at [1328, 157] on select "00 01 02 03 04 05 06 07 08 09 10 11 12 13 14 15 16 17 18 19 20 21 22 23 24 25 2…" at bounding box center [1327, 173] width 37 height 33
click at [1326, 157] on select "00 01 02 03 04 05 06 07 08 09 10 11 12 13 14 15 16 17 18 19 20 21 22 23 24 25 2…" at bounding box center [1327, 173] width 37 height 33
select select "40"
click at [1310, 157] on select "00 01 02 03 04 05 06 07 08 09 10 11 12 13 14 15 16 17 18 19 20 21 22 23 24 25 2…" at bounding box center [1327, 173] width 37 height 33
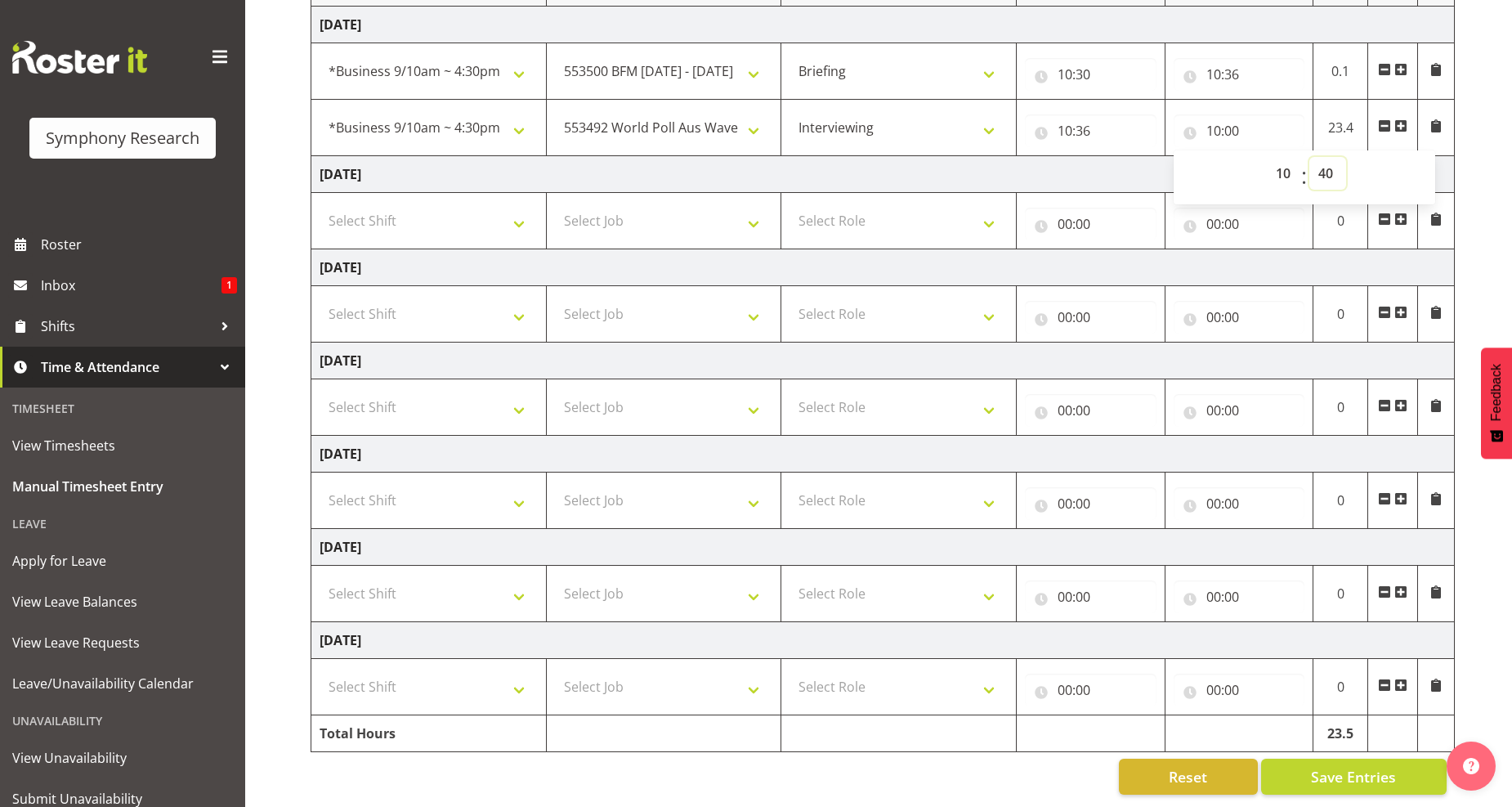
type input "10:40"
click at [1398, 119] on span at bounding box center [1401, 126] width 13 height 13
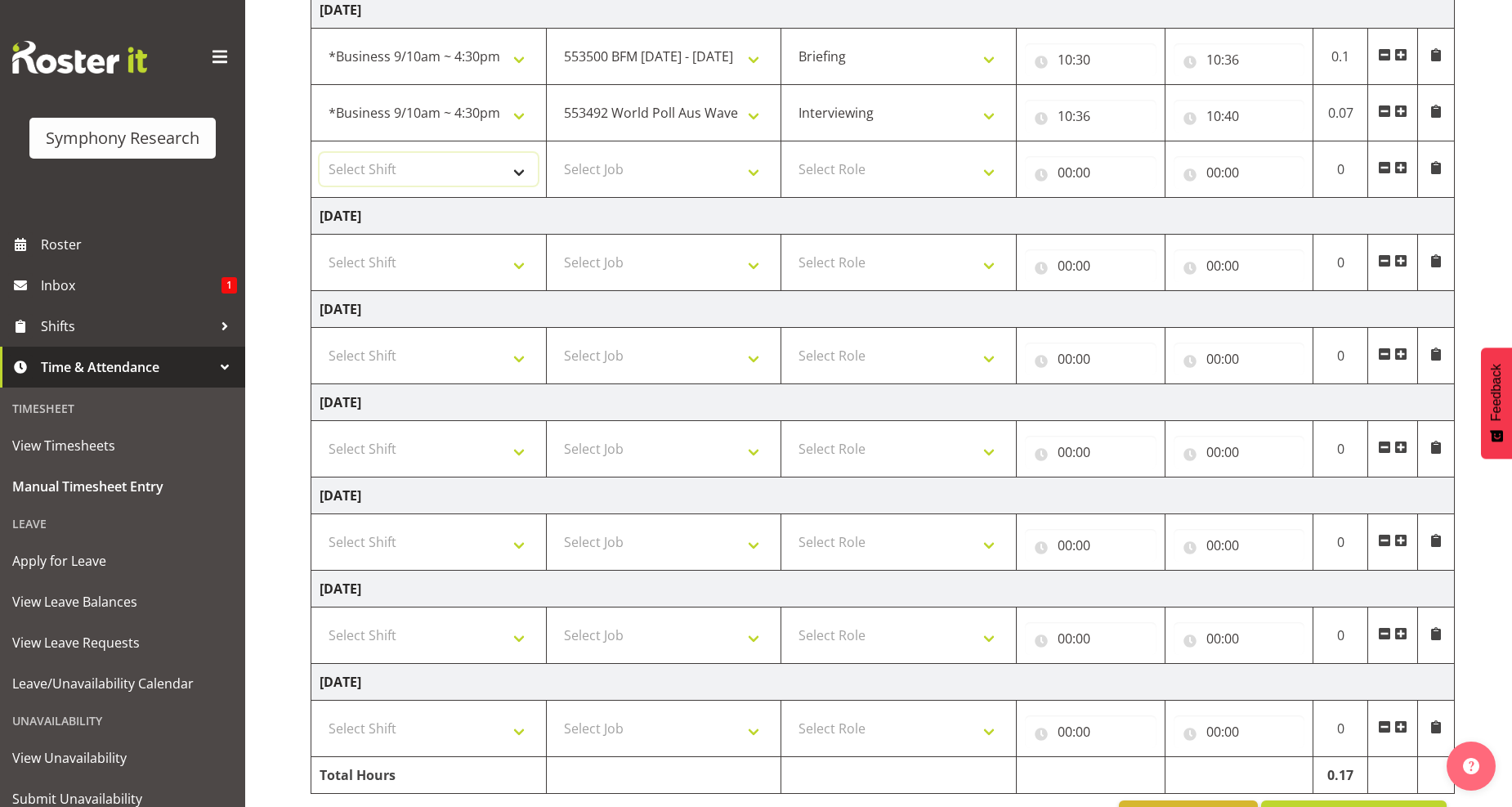
click at [521, 176] on select "Select Shift !!Weekend Residential (Roster IT Shift Label) *Business 9/10am ~ 4…" at bounding box center [429, 169] width 219 height 33
select select "26078"
click at [320, 153] on select "Select Shift !!Weekend Residential (Roster IT Shift Label) *Business 9/10am ~ 4…" at bounding box center [429, 169] width 219 height 33
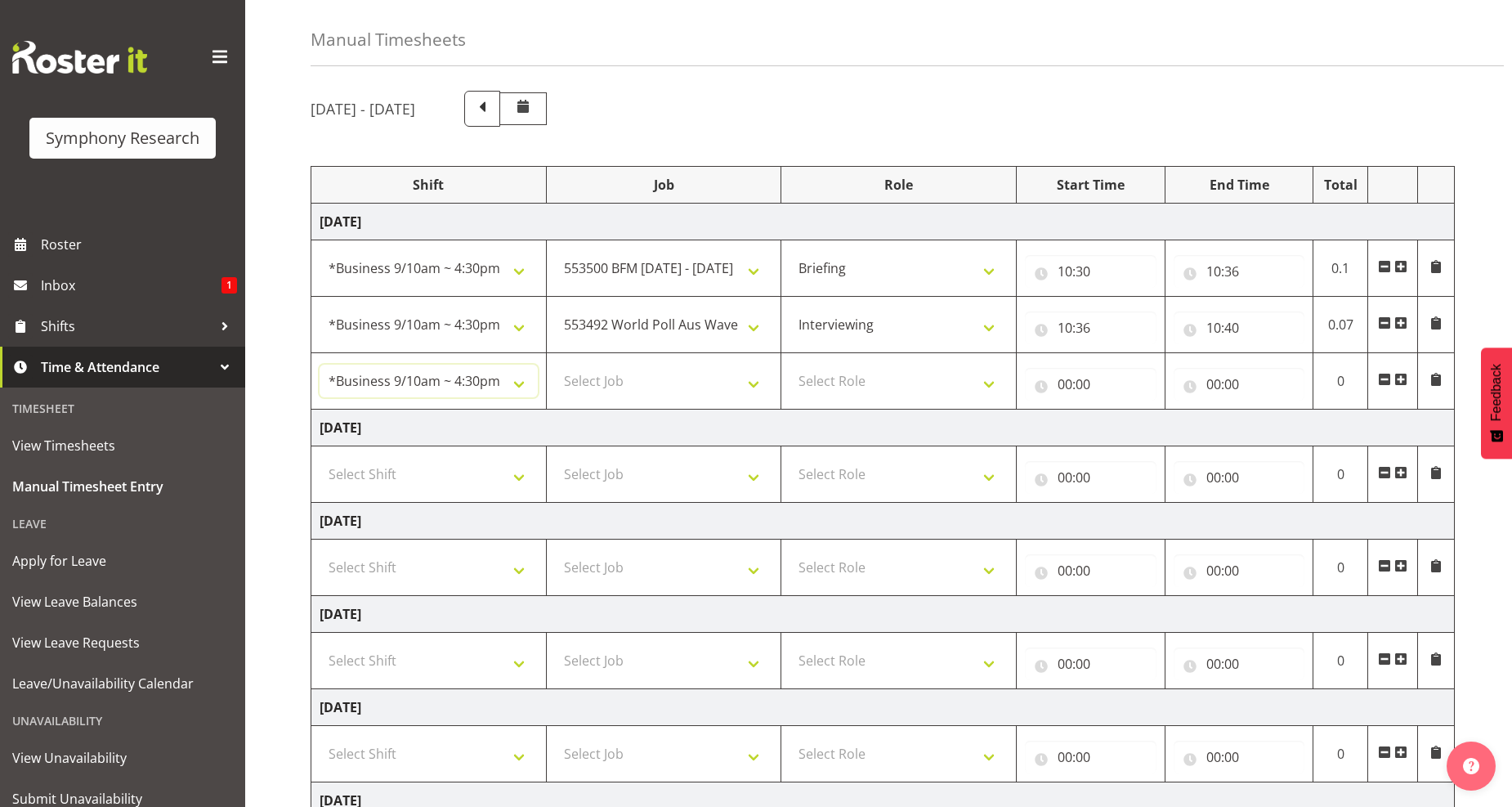
scroll to position [0, 0]
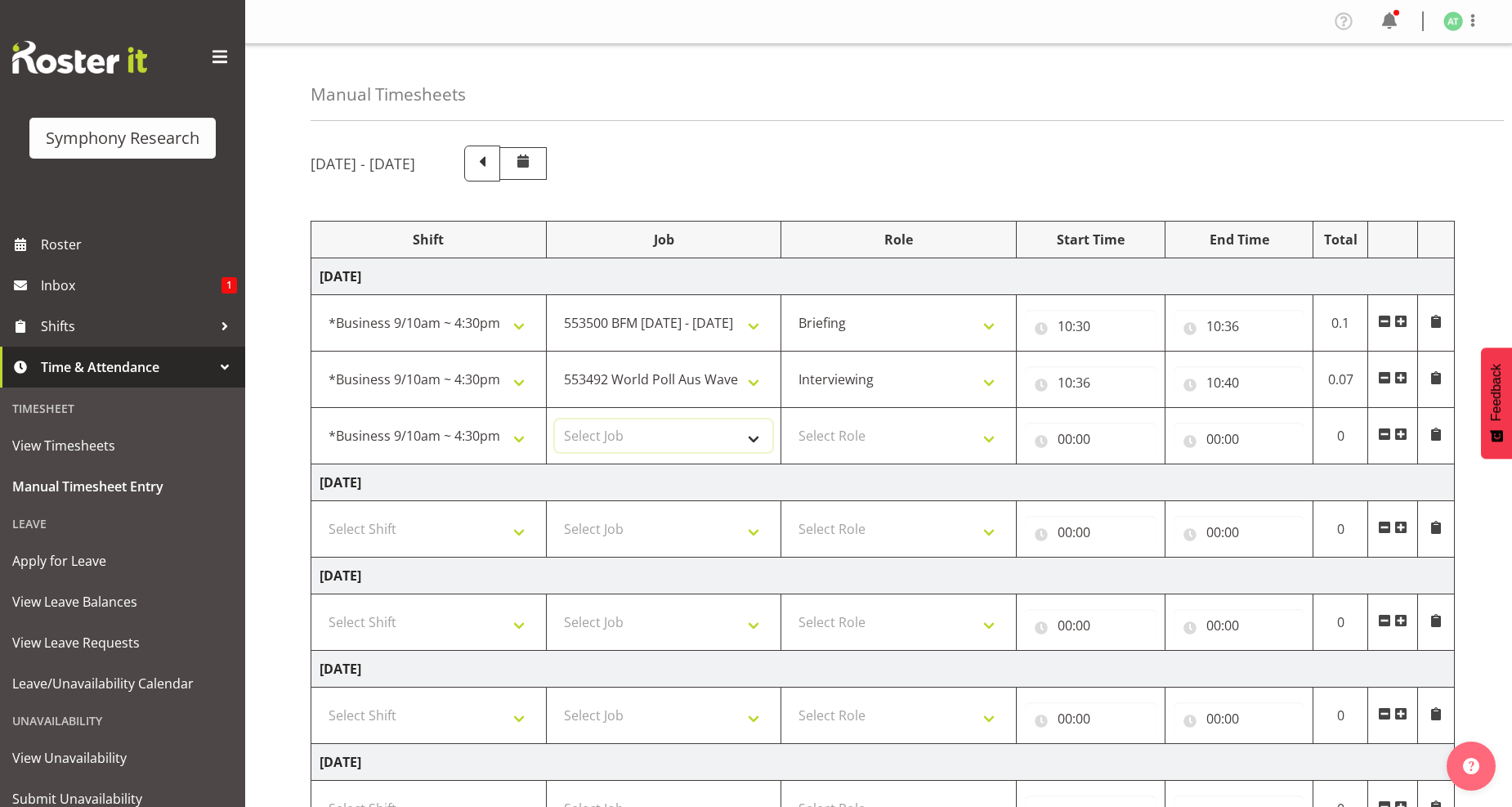
drag, startPoint x: 748, startPoint y: 441, endPoint x: 723, endPoint y: 425, distance: 29.7
click at [747, 439] on select "Select Job 550060 IF Admin 553492 World Poll Aus Wave 2 Main 2025 553493 World …" at bounding box center [664, 435] width 219 height 33
select select "10527"
click at [555, 420] on select "Select Job 550060 IF Admin 553492 World Poll Aus Wave 2 Main 2025 553493 World …" at bounding box center [664, 435] width 219 height 33
click at [999, 435] on select "Select Role Briefing Interviewing" at bounding box center [898, 435] width 219 height 33
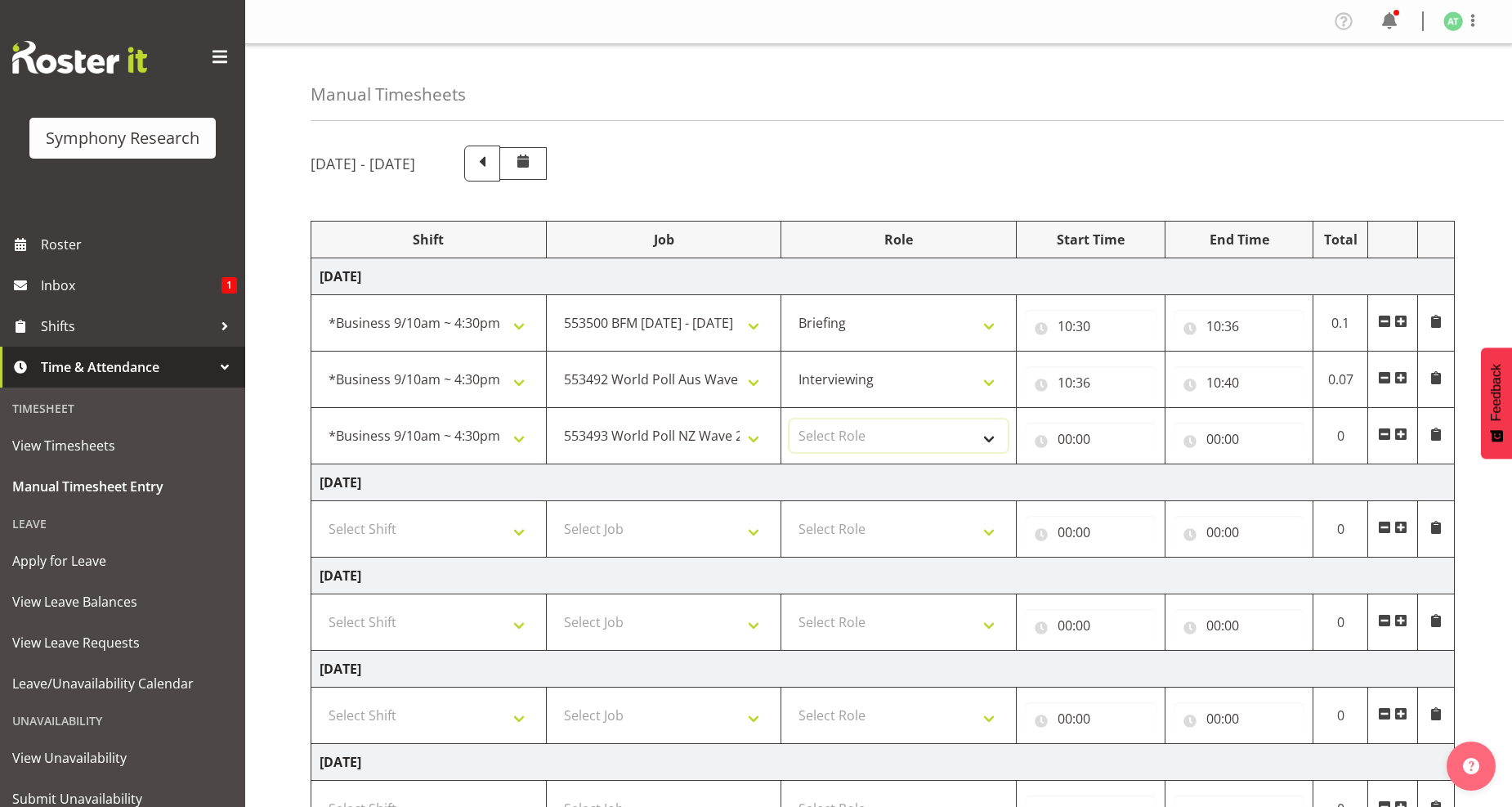
select select "47"
click at [789, 420] on select "Select Role Briefing Interviewing" at bounding box center [898, 435] width 219 height 33
click at [1073, 440] on input "00:00" at bounding box center [1090, 439] width 132 height 33
click at [1134, 484] on select "00 01 02 03 04 05 06 07 08 09 10 11 12 13 14 15 16 17 18 19 20 21 22 23" at bounding box center [1136, 481] width 37 height 33
select select "10"
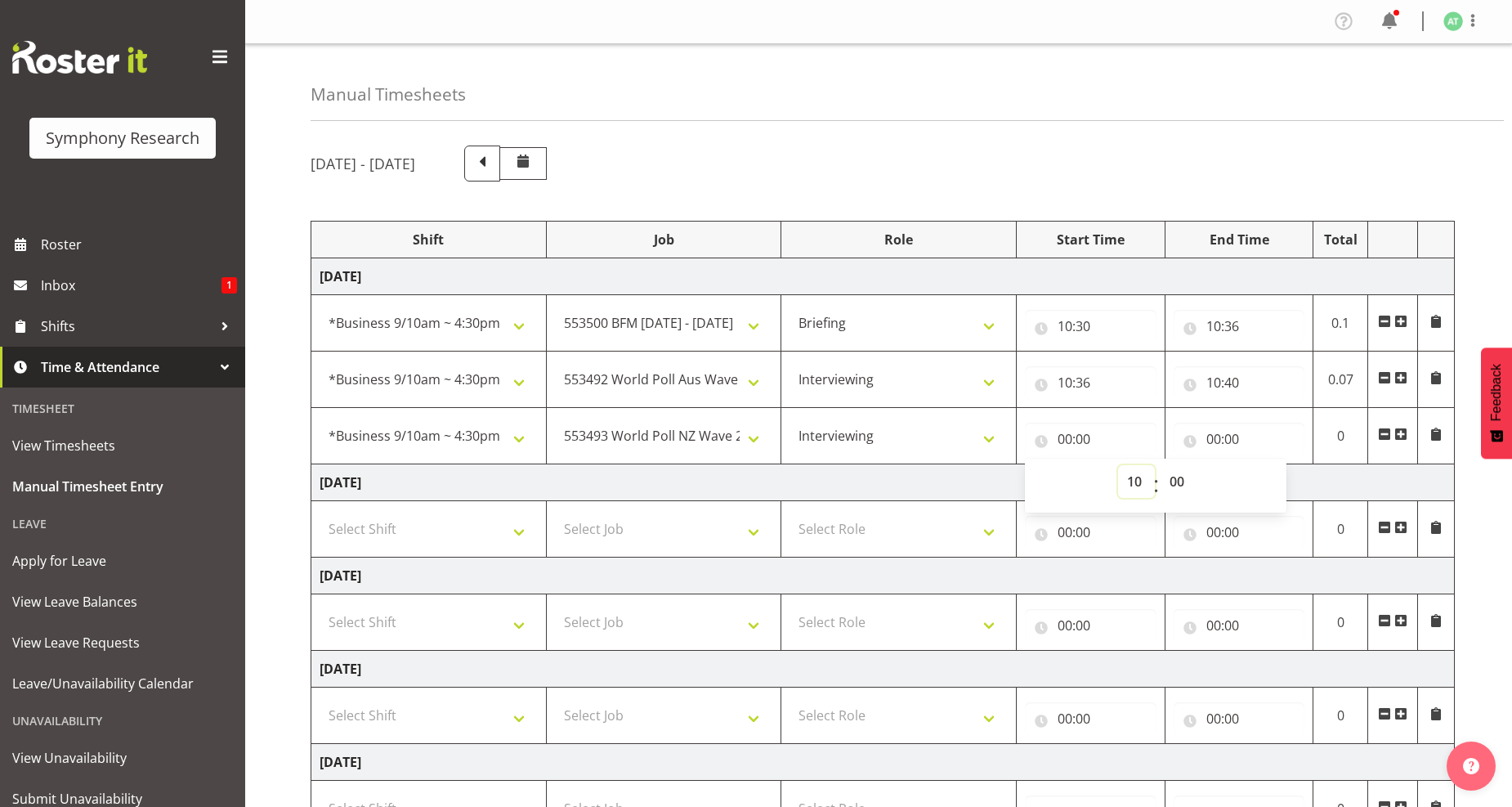
click at [1118, 465] on select "00 01 02 03 04 05 06 07 08 09 10 11 12 13 14 15 16 17 18 19 20 21 22 23" at bounding box center [1136, 481] width 37 height 33
type input "10:00"
drag, startPoint x: 1179, startPoint y: 483, endPoint x: 1173, endPoint y: 472, distance: 12.5
click at [1175, 483] on select "00 01 02 03 04 05 06 07 08 09 10 11 12 13 14 15 16 17 18 19 20 21 22 23 24 25 2…" at bounding box center [1179, 481] width 37 height 33
select select "40"
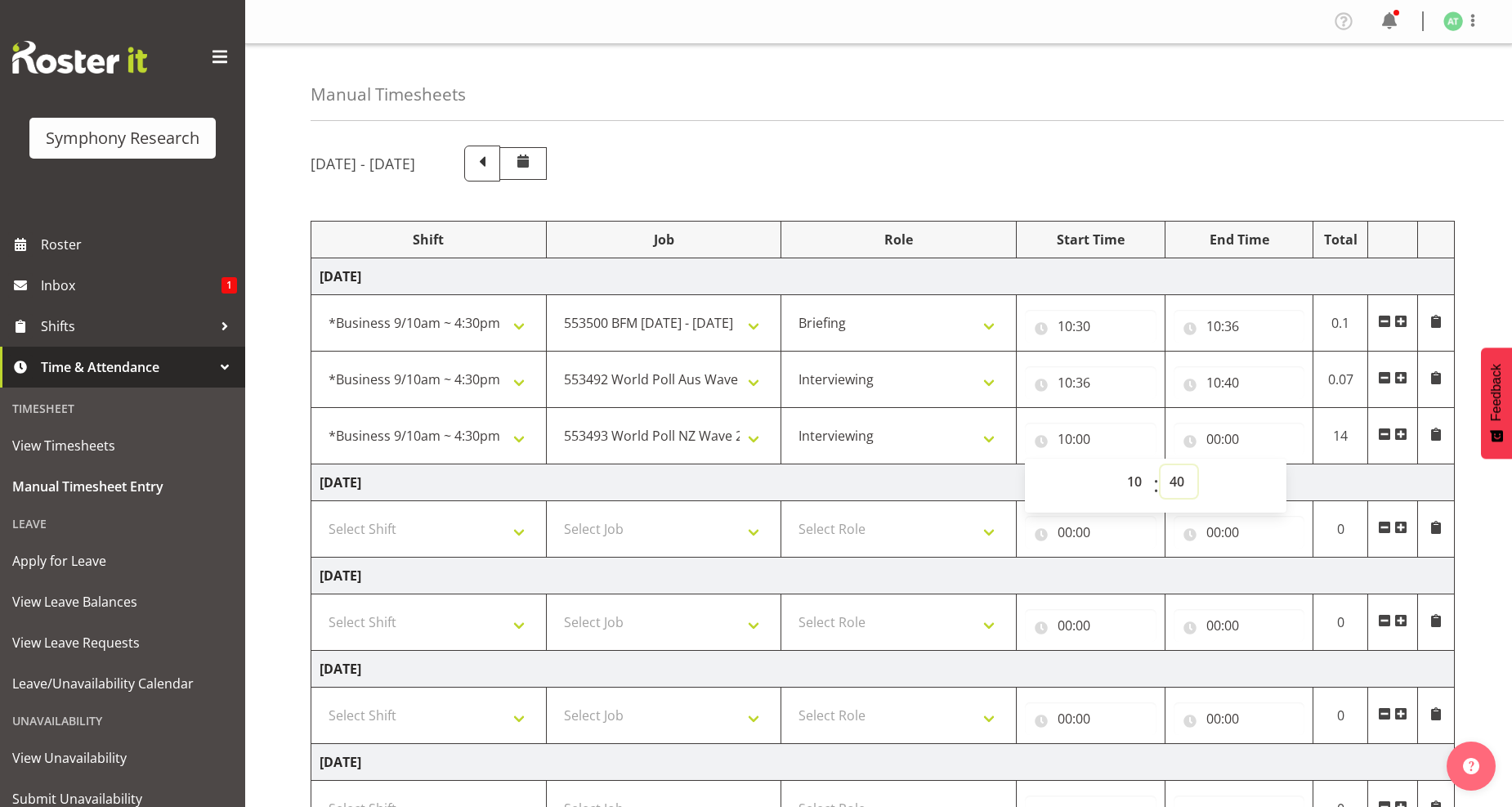
click at [1161, 465] on select "00 01 02 03 04 05 06 07 08 09 10 11 12 13 14 15 16 17 18 19 20 21 22 23 24 25 2…" at bounding box center [1179, 481] width 37 height 33
type input "10:40"
click at [1222, 437] on input "00:00" at bounding box center [1239, 439] width 132 height 33
click at [1287, 482] on select "00 01 02 03 04 05 06 07 08 09 10 11 12 13 14 15 16 17 18 19 20 21 22 23" at bounding box center [1285, 481] width 37 height 33
select select "12"
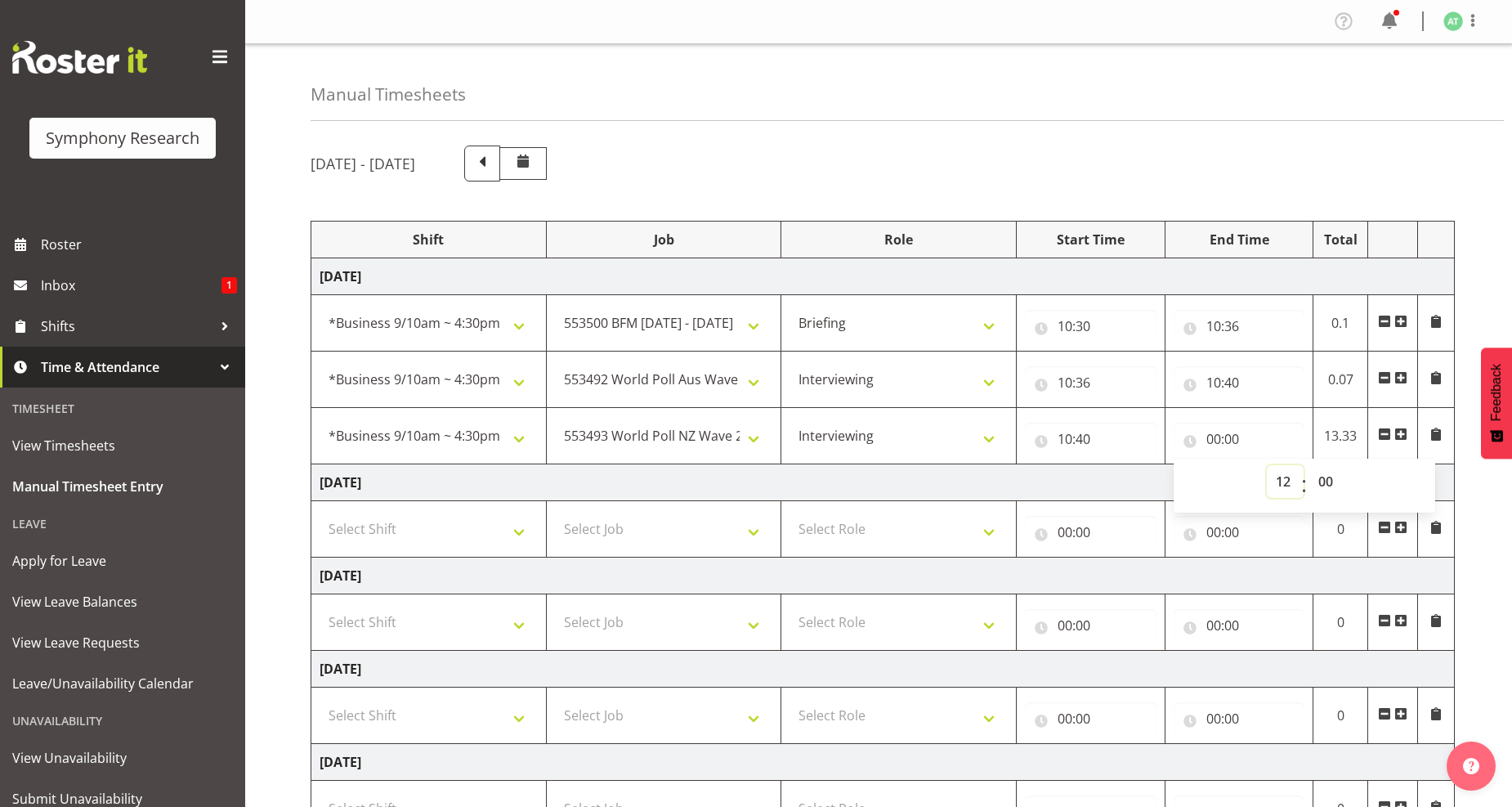
click at [1267, 465] on select "00 01 02 03 04 05 06 07 08 09 10 11 12 13 14 15 16 17 18 19 20 21 22 23" at bounding box center [1285, 481] width 37 height 33
type input "12:00"
click at [1325, 496] on select "00 01 02 03 04 05 06 07 08 09 10 11 12 13 14 15 16 17 18 19 20 21 22 23 24 25 2…" at bounding box center [1327, 481] width 37 height 33
select select "53"
click at [1310, 465] on select "00 01 02 03 04 05 06 07 08 09 10 11 12 13 14 15 16 17 18 19 20 21 22 23 24 25 2…" at bounding box center [1327, 481] width 37 height 33
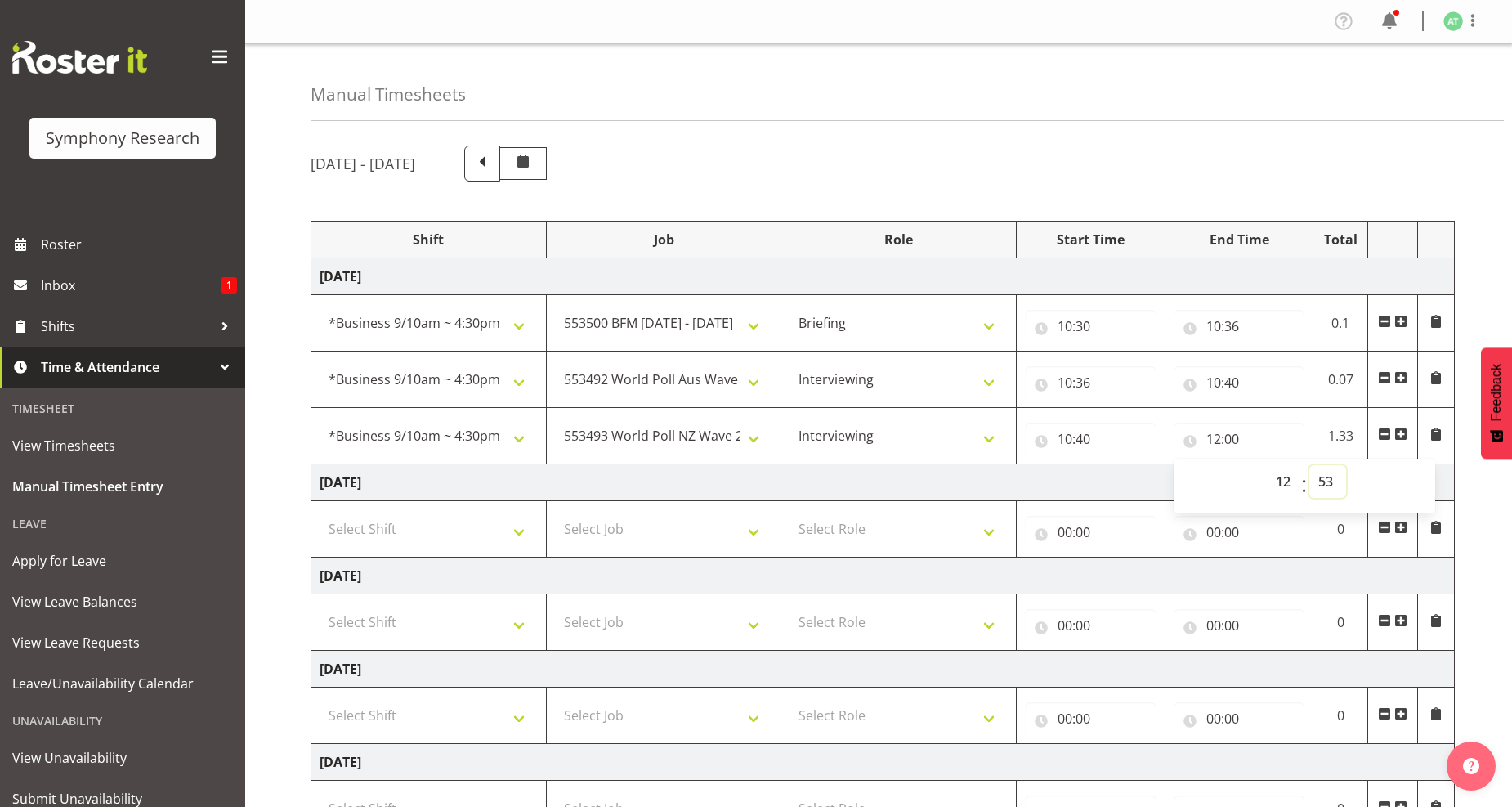
type input "12:53"
click at [1402, 437] on span at bounding box center [1401, 434] width 13 height 13
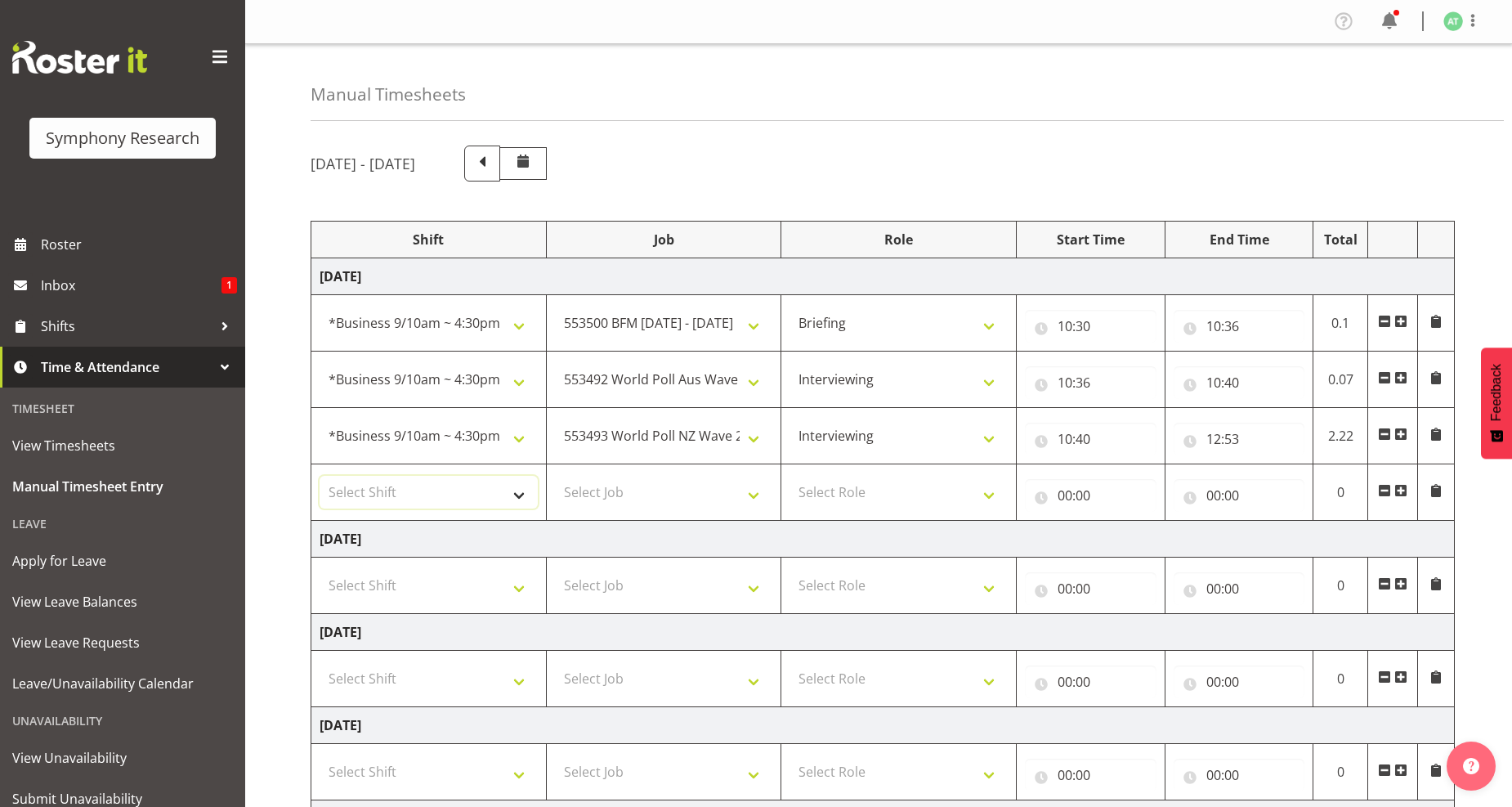
drag, startPoint x: 524, startPoint y: 499, endPoint x: 499, endPoint y: 491, distance: 26.2
click at [512, 499] on select "Select Shift !!Weekend Residential (Roster IT Shift Label) *Business 9/10am ~ 4…" at bounding box center [429, 492] width 219 height 33
select select "26078"
click at [320, 477] on select "Select Shift !!Weekend Residential (Roster IT Shift Label) *Business 9/10am ~ 4…" at bounding box center [429, 492] width 219 height 33
drag, startPoint x: 753, startPoint y: 507, endPoint x: 740, endPoint y: 486, distance: 24.7
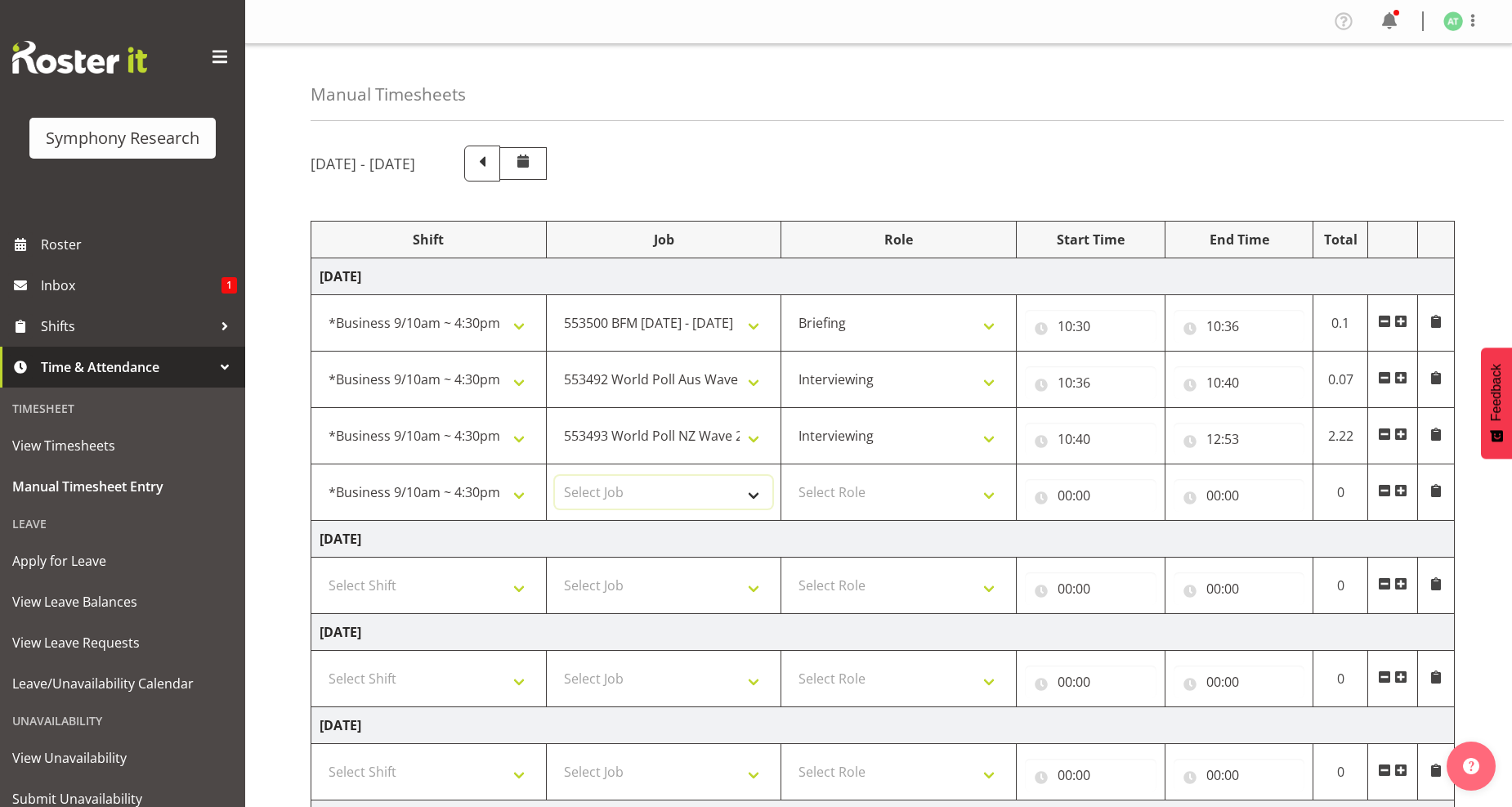
click at [752, 502] on select "Select Job 550060 IF Admin 553492 World Poll Aus Wave 2 Main 2025 553493 World …" at bounding box center [664, 492] width 219 height 33
select select "10242"
click at [555, 477] on select "Select Job 550060 IF Admin 553492 World Poll Aus Wave 2 Main 2025 553493 World …" at bounding box center [664, 492] width 219 height 33
click at [984, 497] on select "Select Role Briefing Interviewing" at bounding box center [898, 492] width 219 height 33
select select "47"
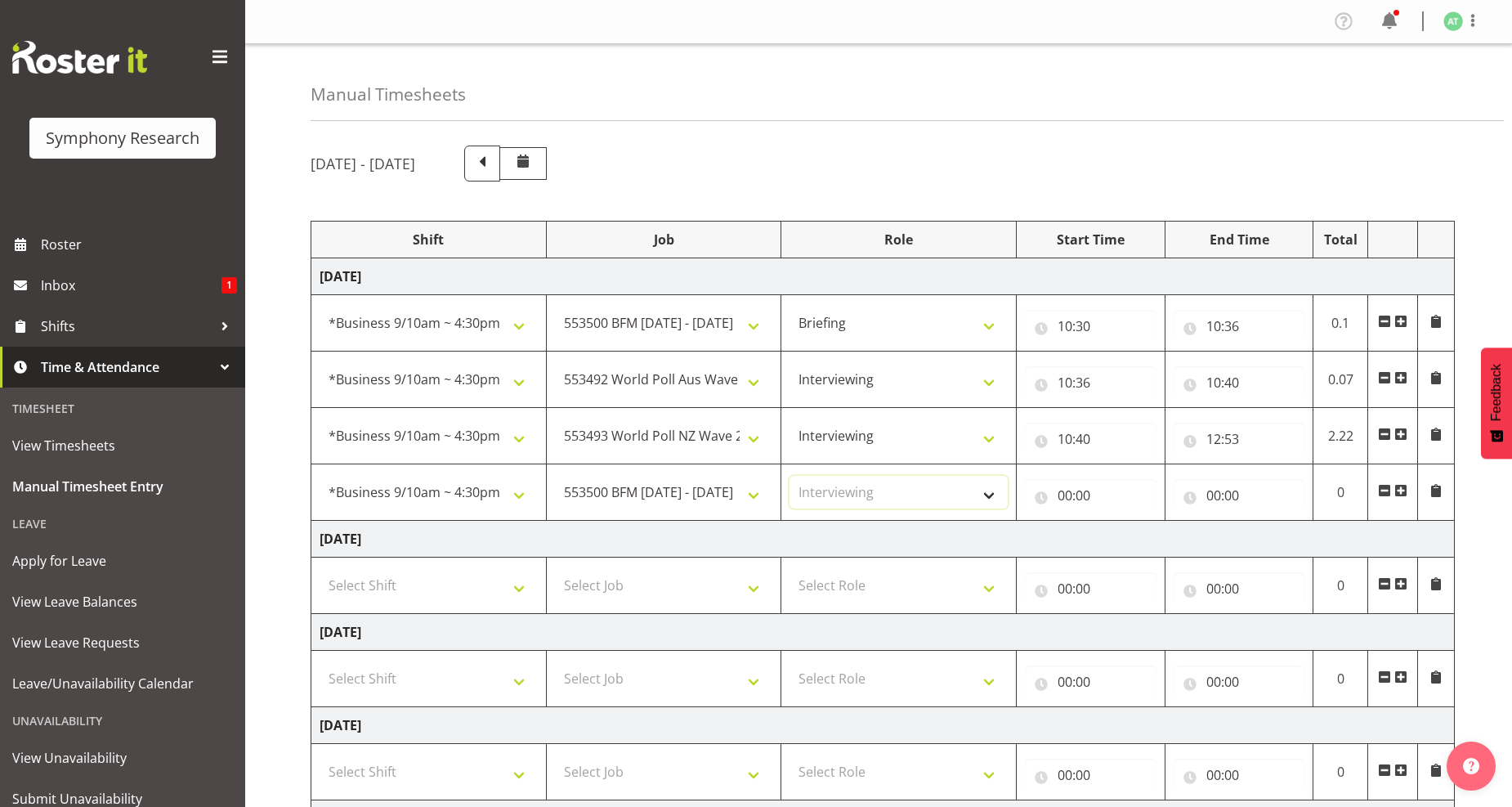
click at [789, 477] on select "Select Role Briefing Interviewing" at bounding box center [898, 492] width 219 height 33
click at [1068, 497] on input "00:00" at bounding box center [1090, 495] width 132 height 33
drag, startPoint x: 1134, startPoint y: 533, endPoint x: 1105, endPoint y: 520, distance: 31.8
click at [1131, 535] on select "00 01 02 03 04 05 06 07 08 09 10 11 12 13 14 15 16 17 18 19 20 21 22 23" at bounding box center [1136, 537] width 37 height 33
select select "12"
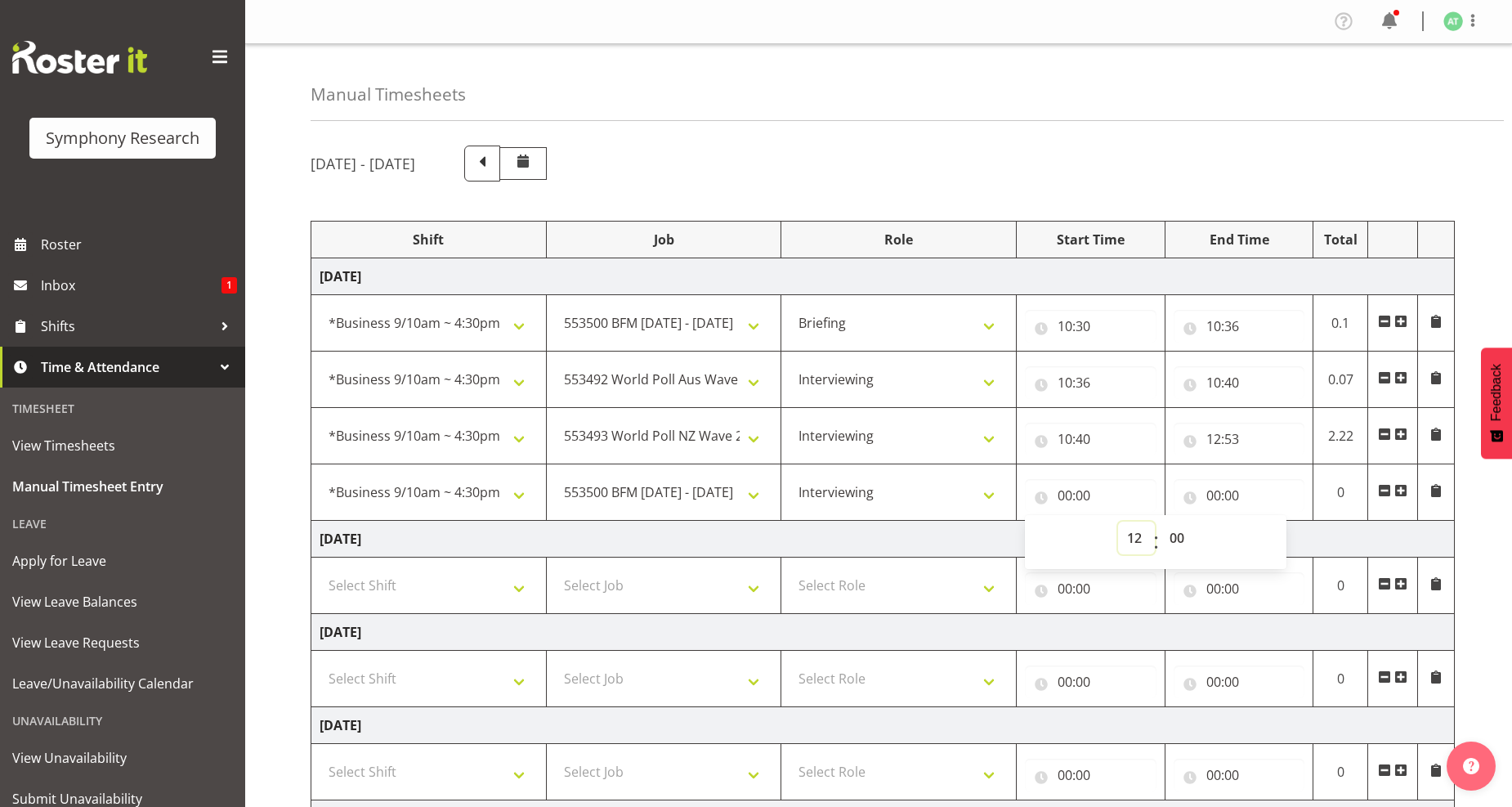
click at [1118, 522] on select "00 01 02 03 04 05 06 07 08 09 10 11 12 13 14 15 16 17 18 19 20 21 22 23" at bounding box center [1136, 537] width 37 height 33
type input "12:00"
drag, startPoint x: 1180, startPoint y: 540, endPoint x: 1186, endPoint y: 526, distance: 15.2
click at [1180, 540] on select "00 01 02 03 04 05 06 07 08 09 10 11 12 13 14 15 16 17 18 19 20 21 22 23 24 25 2…" at bounding box center [1179, 537] width 37 height 33
select select "53"
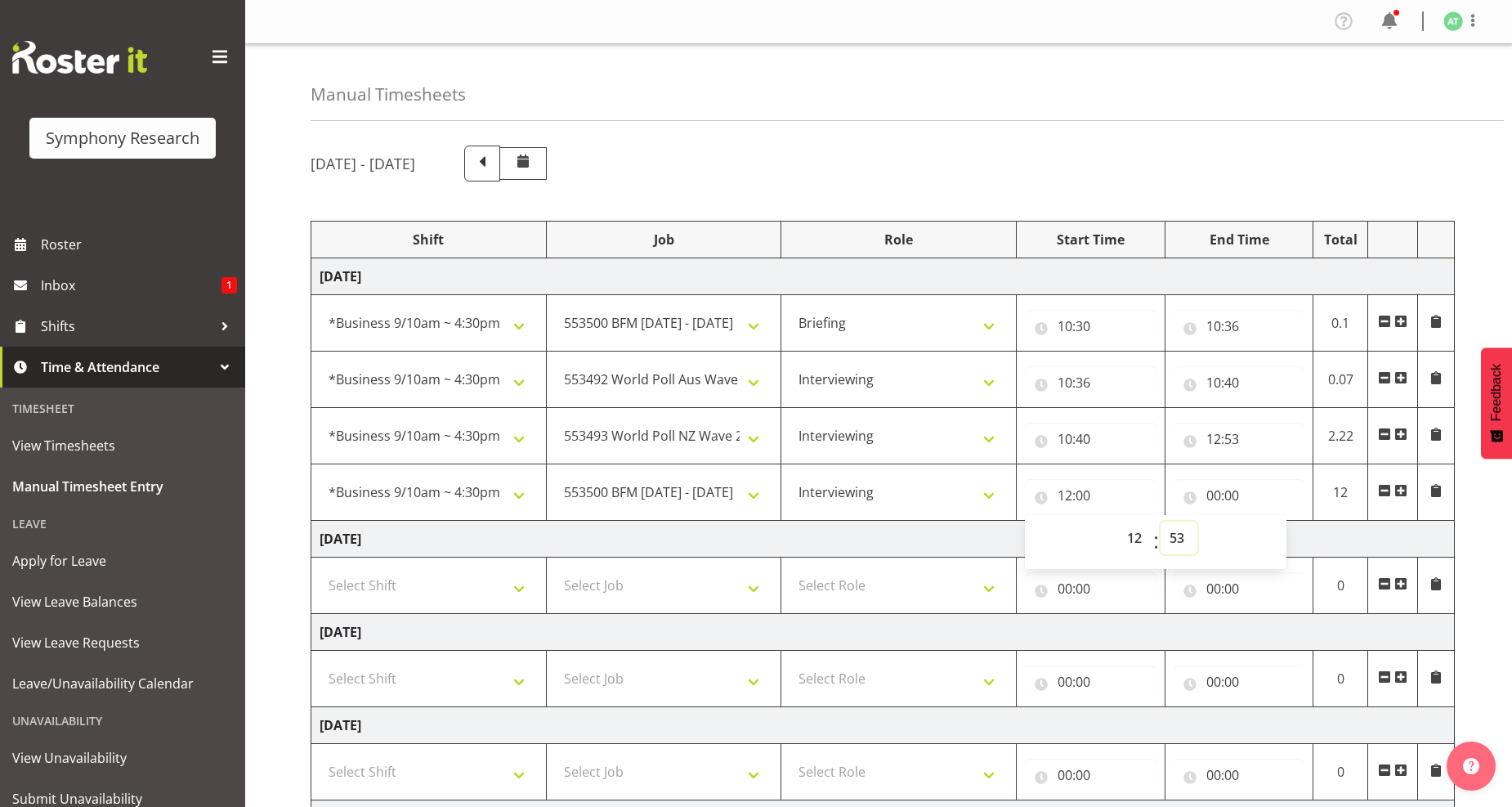
click at [1161, 522] on select "00 01 02 03 04 05 06 07 08 09 10 11 12 13 14 15 16 17 18 19 20 21 22 23 24 25 2…" at bounding box center [1179, 537] width 37 height 33
type input "12:53"
click at [1226, 495] on input "00:00" at bounding box center [1239, 495] width 132 height 33
click at [1286, 533] on select "00 01 02 03 04 05 06 07 08 09 10 11 12 13 14 15 16 17 18 19 20 21 22 23" at bounding box center [1285, 537] width 37 height 33
select select "16"
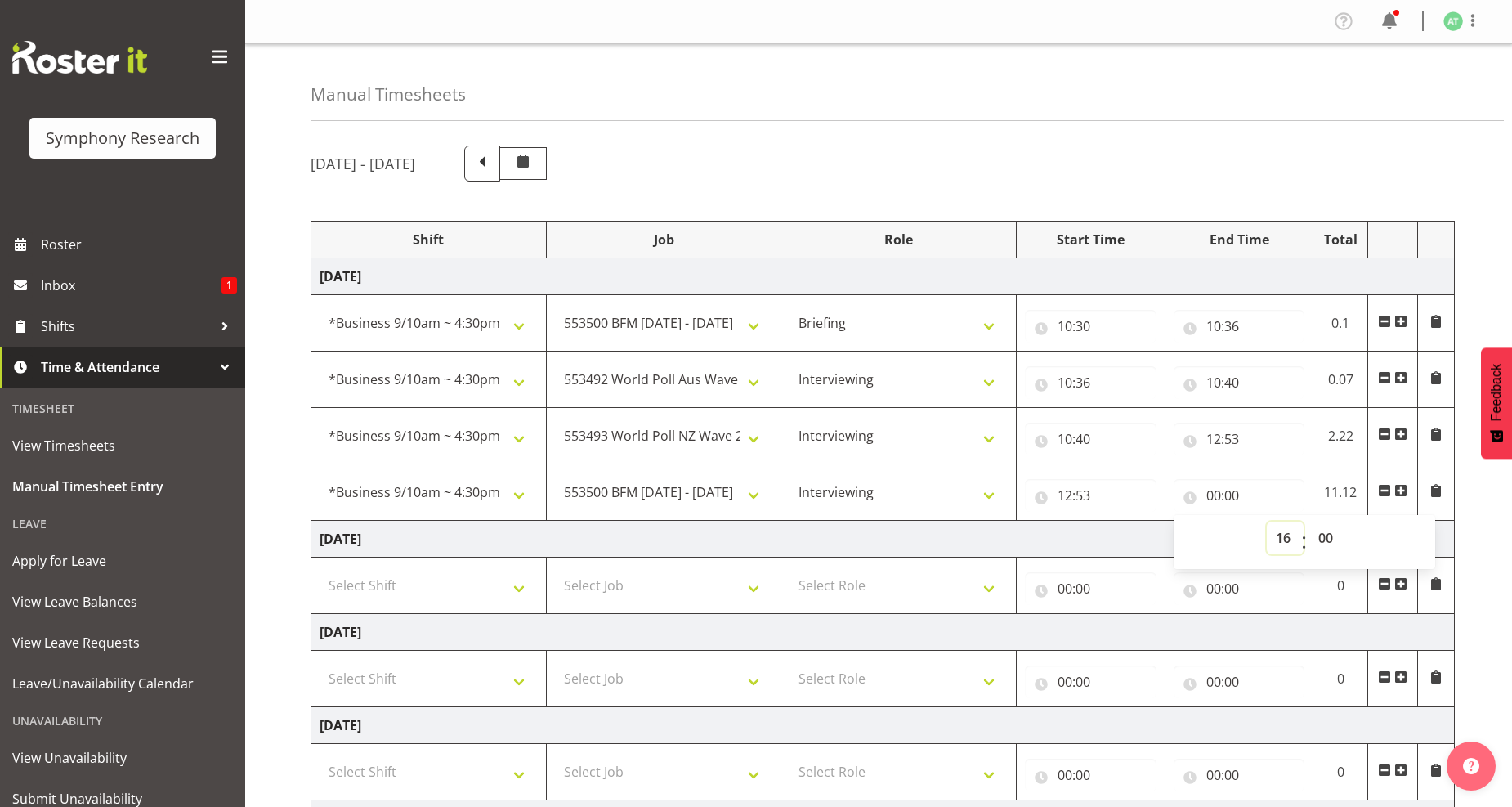
click at [1267, 522] on select "00 01 02 03 04 05 06 07 08 09 10 11 12 13 14 15 16 17 18 19 20 21 22 23" at bounding box center [1285, 537] width 37 height 33
type input "16:00"
click at [1327, 541] on select "00 01 02 03 04 05 06 07 08 09 10 11 12 13 14 15 16 17 18 19 20 21 22 23 24 25 2…" at bounding box center [1327, 537] width 37 height 33
select select "30"
click at [1310, 522] on select "00 01 02 03 04 05 06 07 08 09 10 11 12 13 14 15 16 17 18 19 20 21 22 23 24 25 2…" at bounding box center [1327, 537] width 37 height 33
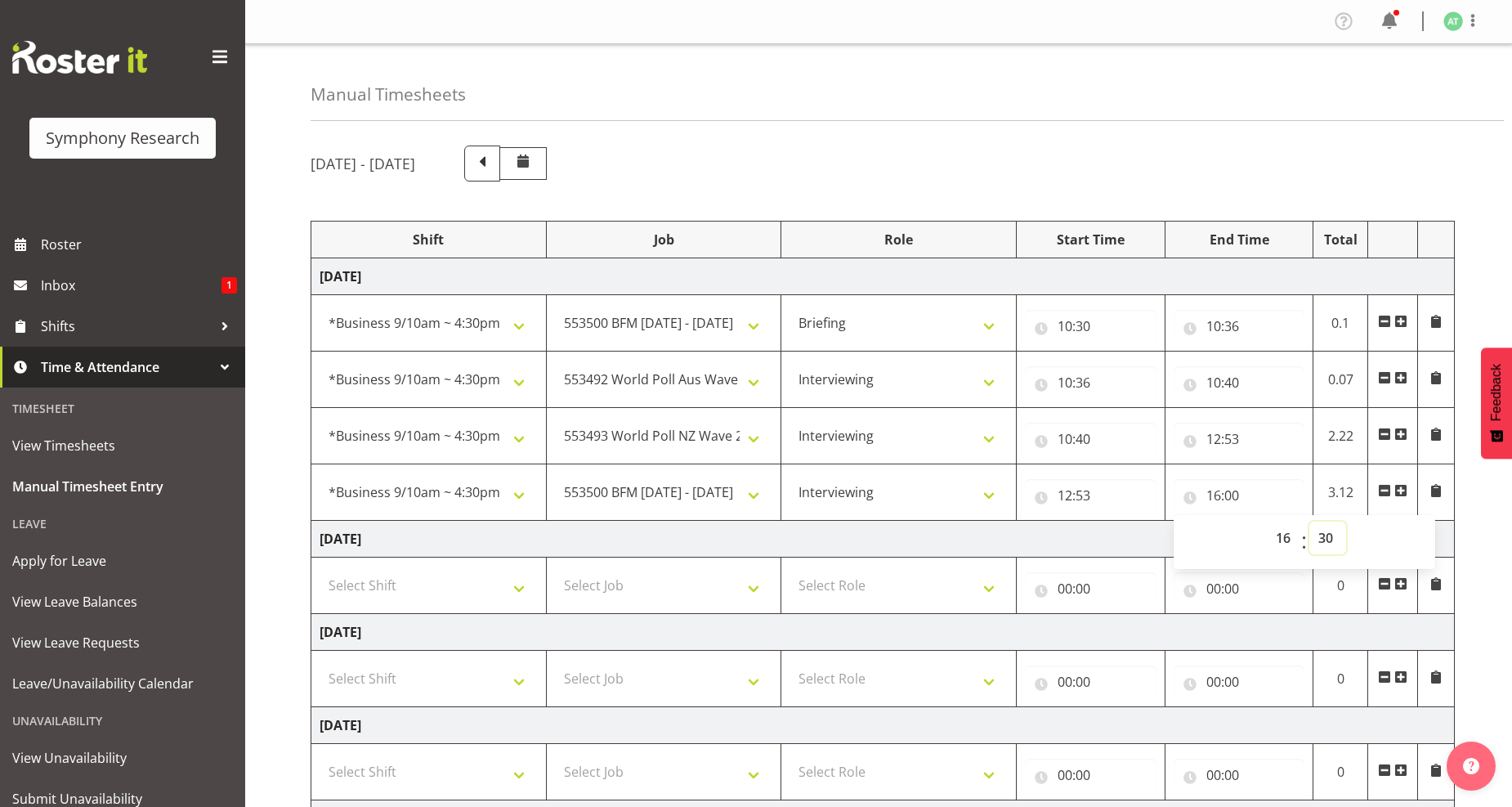
type input "16:30"
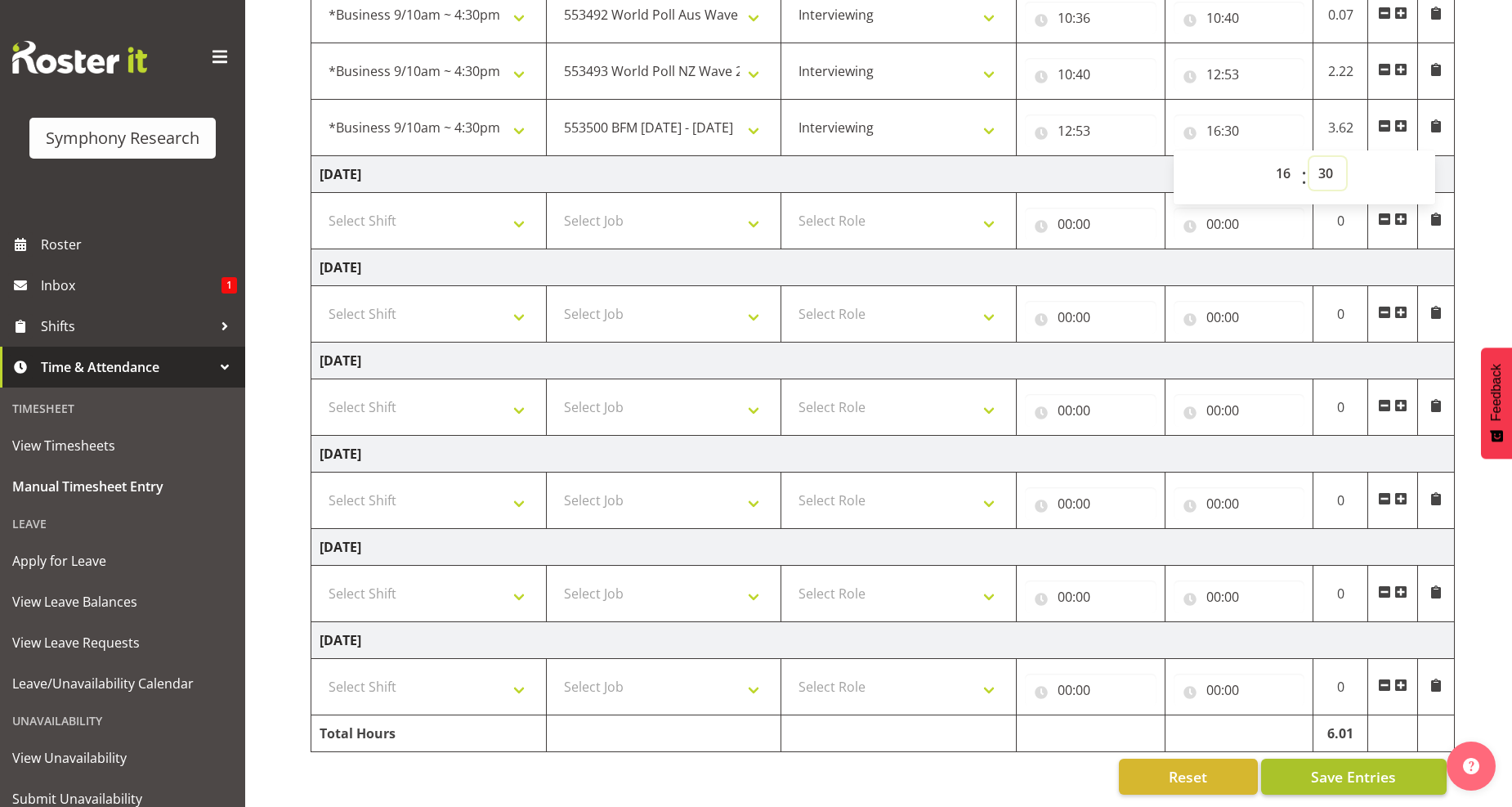
scroll to position [379, 0]
click at [1346, 765] on span "Save Entries" at bounding box center [1354, 776] width 85 height 21
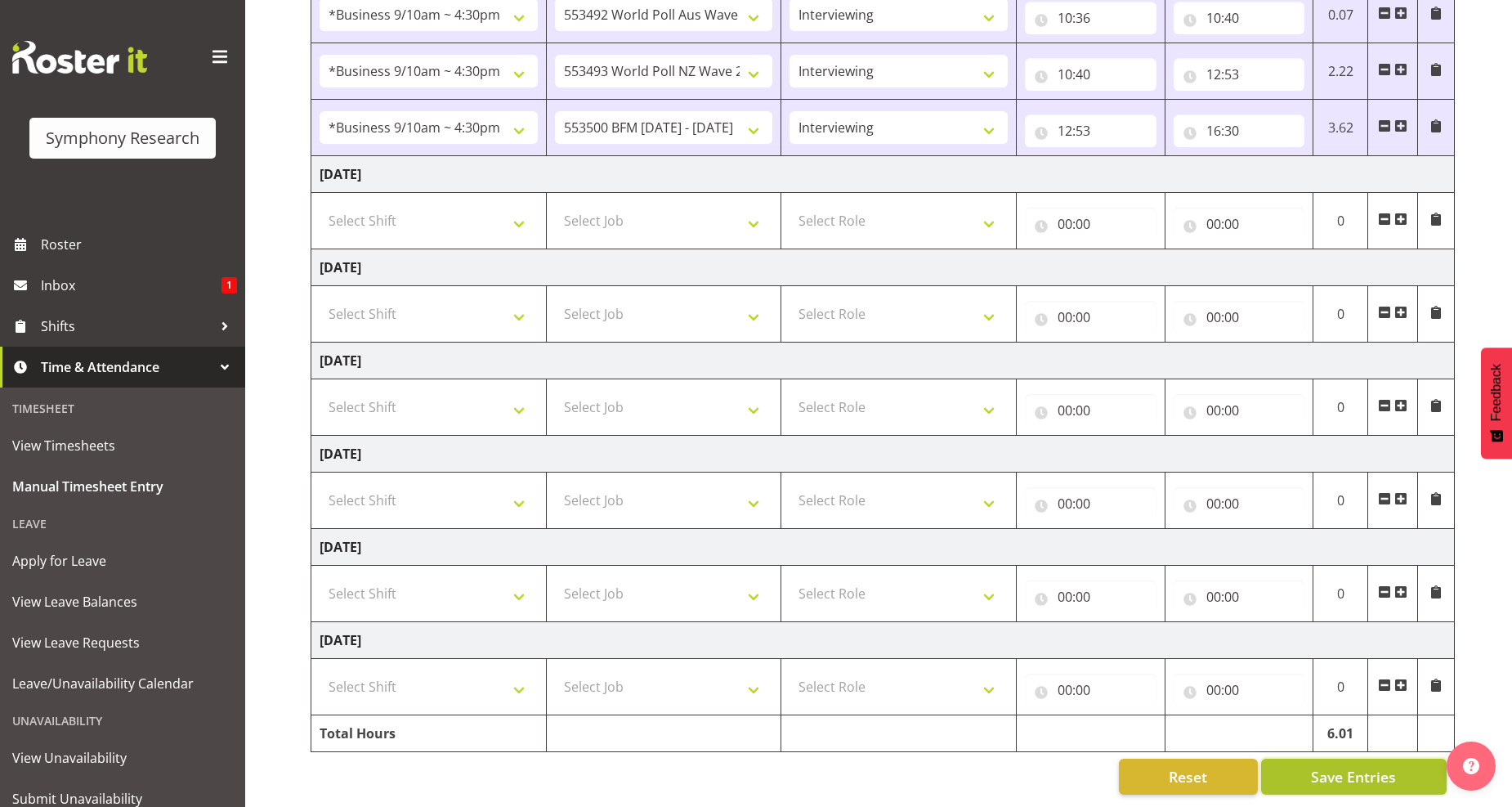
click at [1337, 765] on span "Save Entries" at bounding box center [1354, 776] width 85 height 21
click at [1330, 765] on span "Save Entries" at bounding box center [1354, 776] width 85 height 21
